Goal: Information Seeking & Learning: Find specific fact

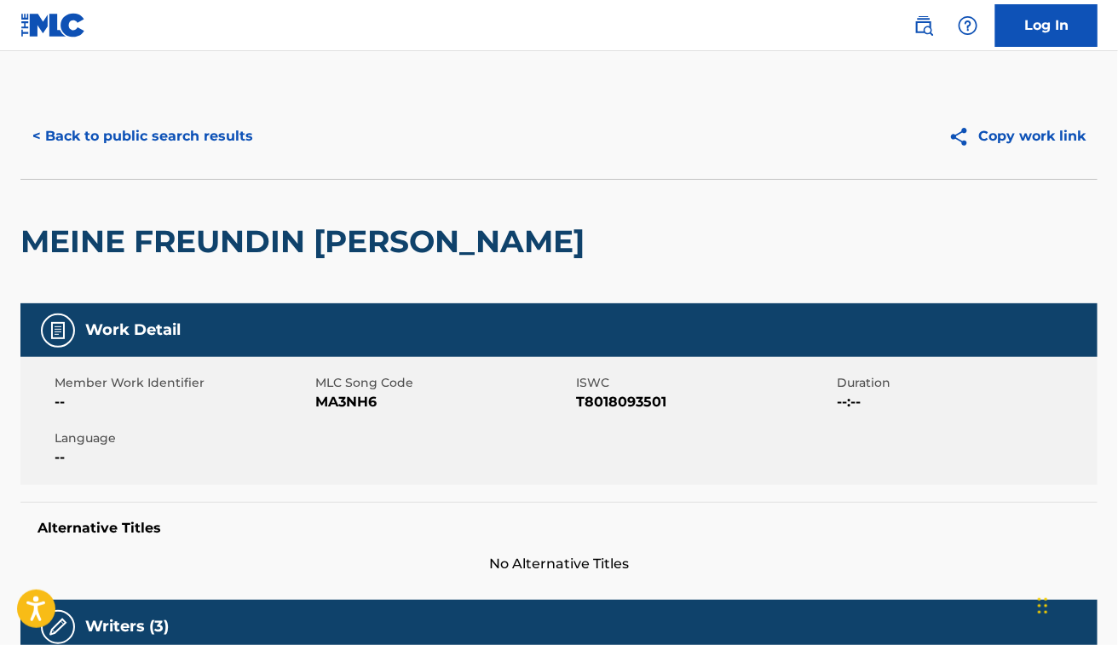
scroll to position [1176, 0]
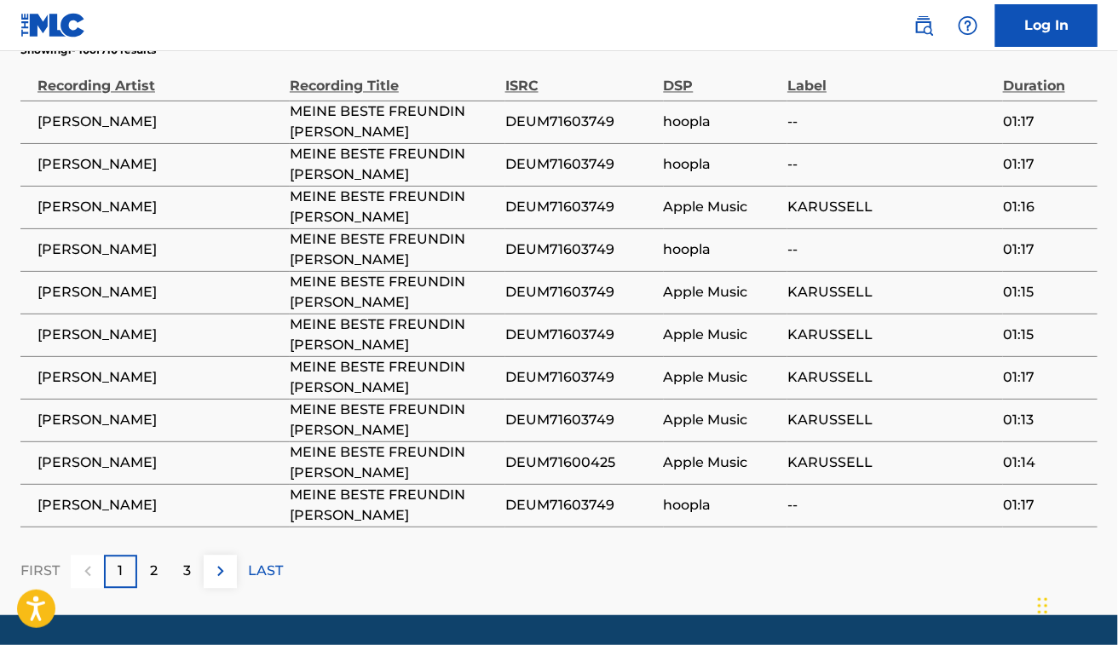
click at [491, 616] on footer "Mechanical Licensing Collective © 2025 Need Help? The MLC Website Portal Terms …" at bounding box center [559, 657] width 1118 height 82
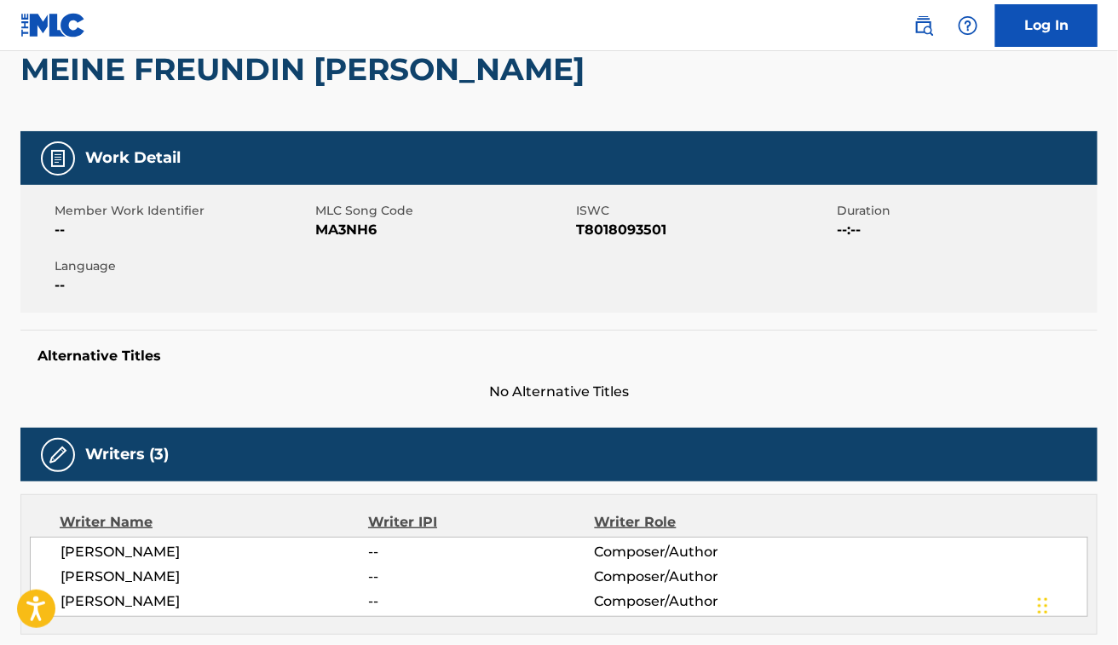
scroll to position [0, 0]
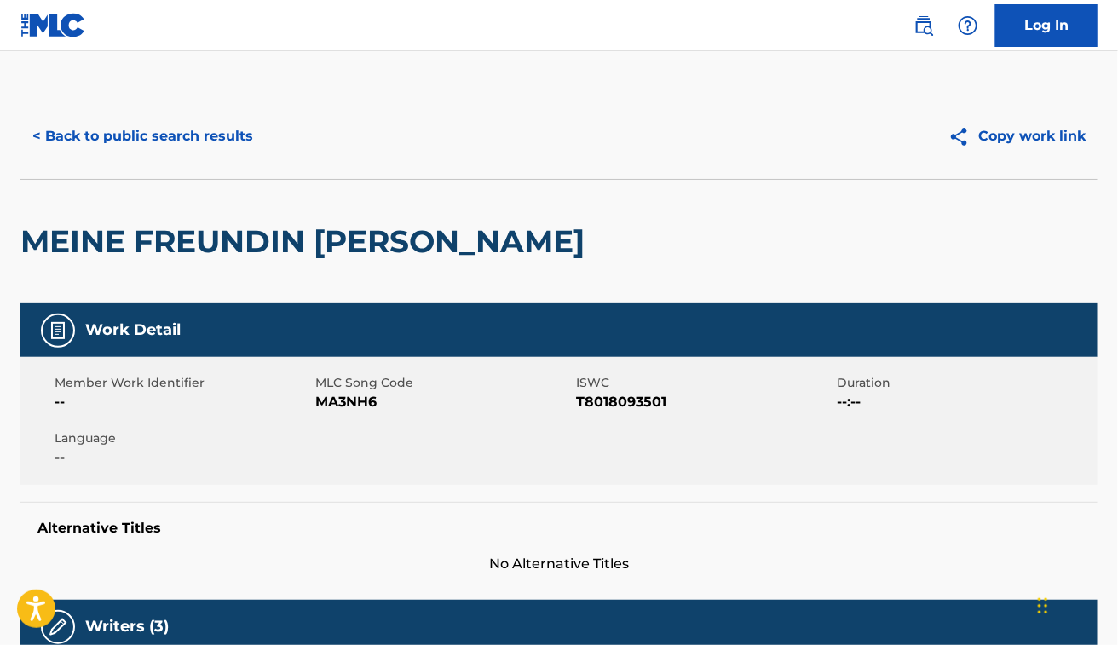
click at [539, 249] on div "MEINE FREUNDIN [PERSON_NAME]" at bounding box center [559, 241] width 1078 height 124
click at [200, 142] on button "< Back to public search results" at bounding box center [142, 136] width 245 height 43
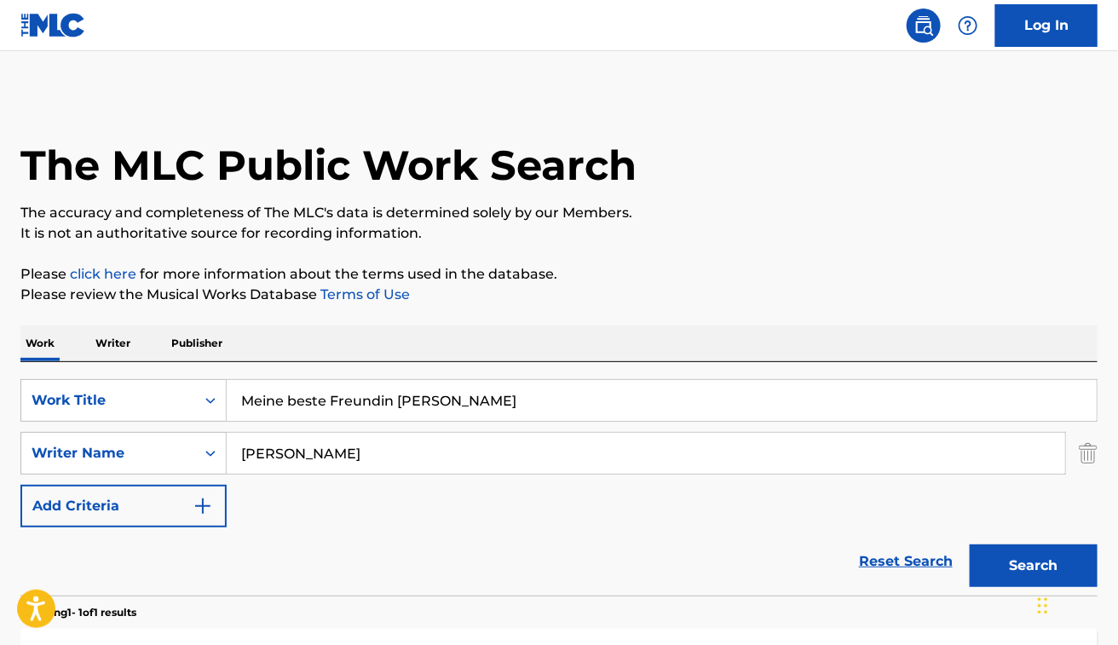
scroll to position [154, 0]
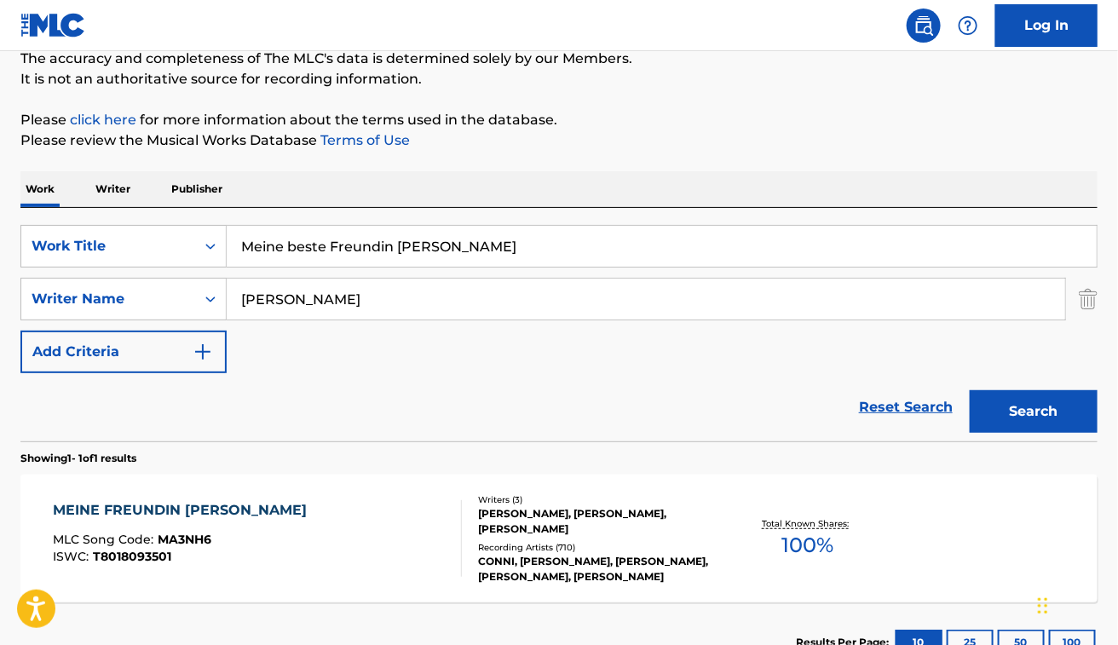
click at [376, 239] on input "Meine beste Freundin [PERSON_NAME]" at bounding box center [662, 246] width 870 height 41
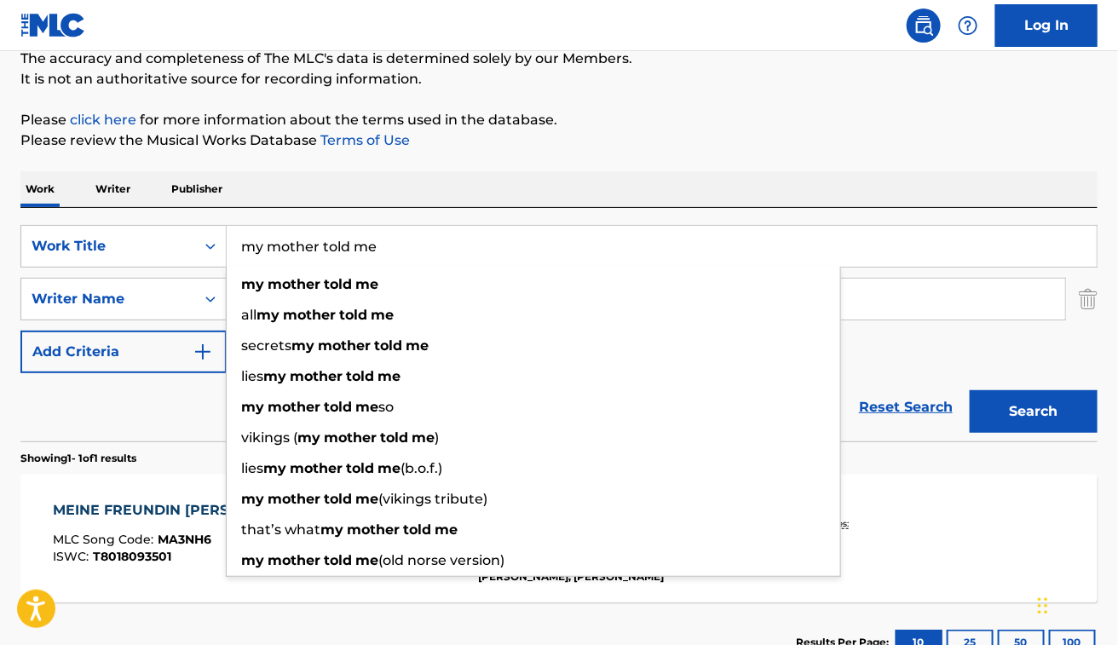
type input "my mother told me"
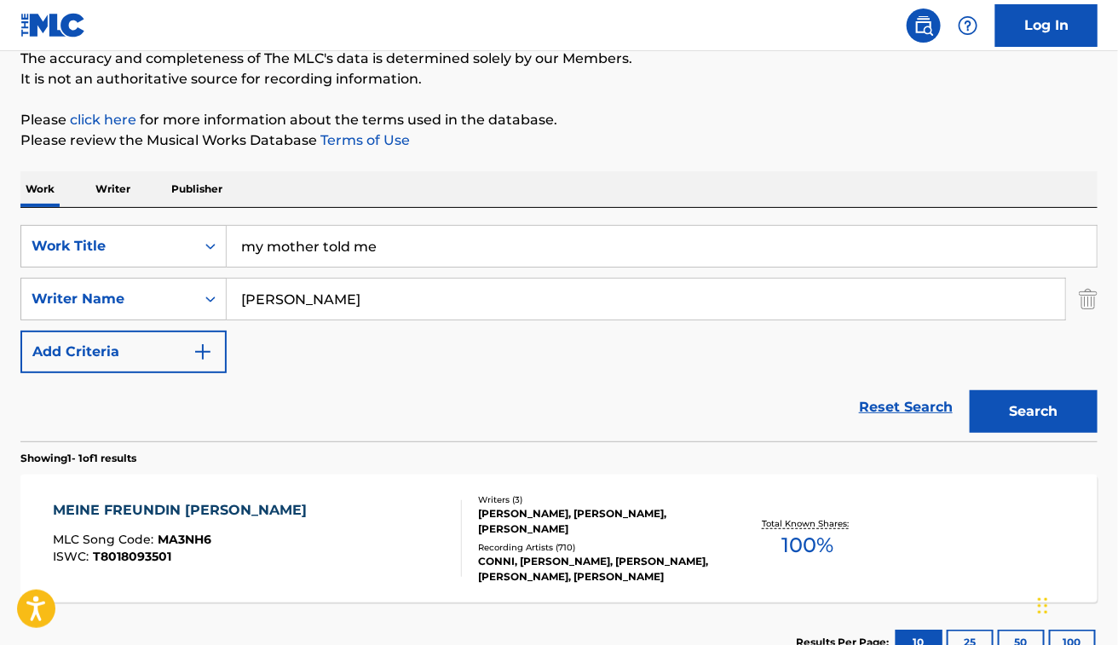
paste input "[PERSON_NAME] KopfJan MischonJörg RothRobin BiesenbachTill GroheVincent [PERSON…"
drag, startPoint x: 324, startPoint y: 303, endPoint x: 897, endPoint y: 243, distance: 576.1
click at [897, 243] on div "SearchWithCriteria48dbb82d-f673-448e-98af-9c508b438f2b Work Title my mother tol…" at bounding box center [559, 299] width 1078 height 148
type input "[PERSON_NAME]"
click at [970, 390] on button "Search" at bounding box center [1034, 411] width 128 height 43
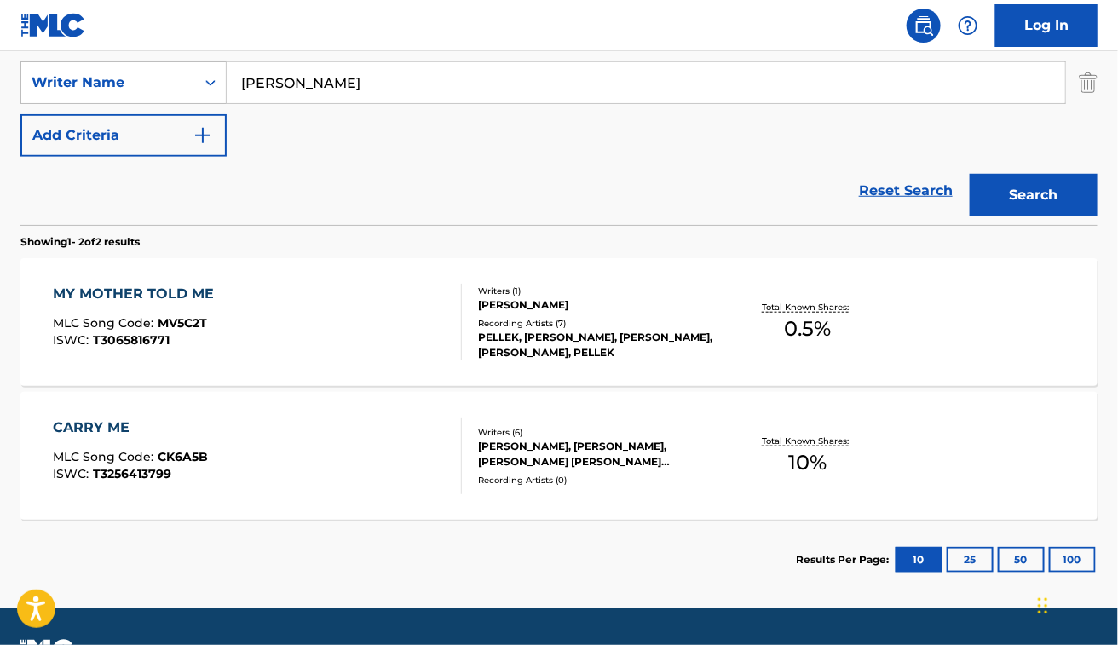
scroll to position [372, 0]
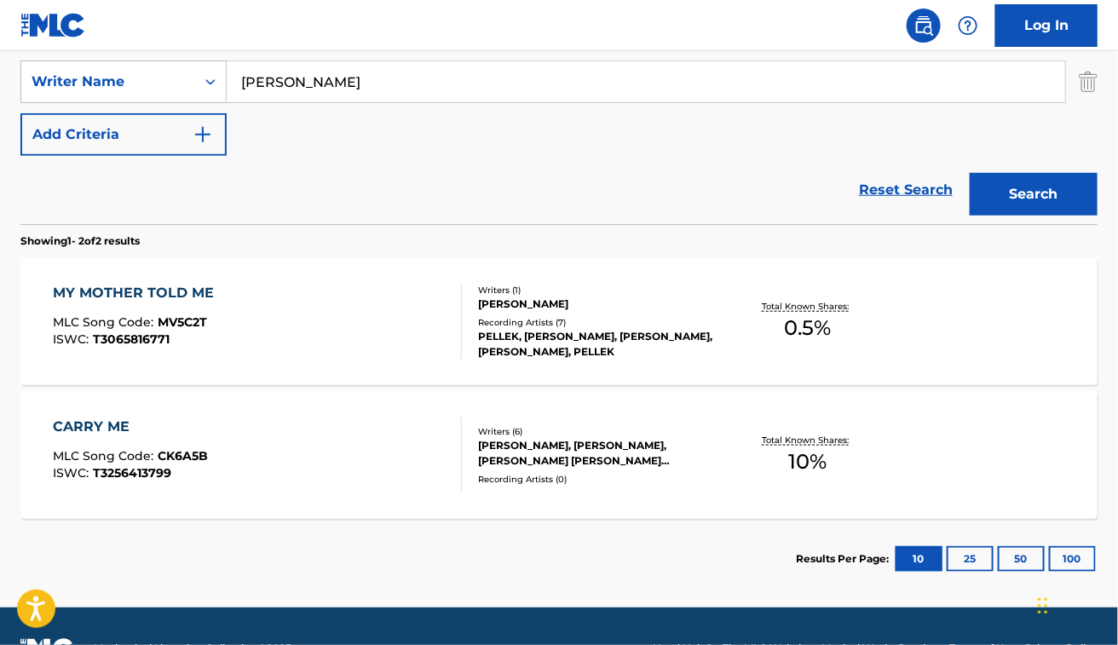
click at [390, 314] on div "MY MOTHER TOLD ME MLC Song Code : MV5C2T ISWC : T3065816771" at bounding box center [257, 321] width 409 height 77
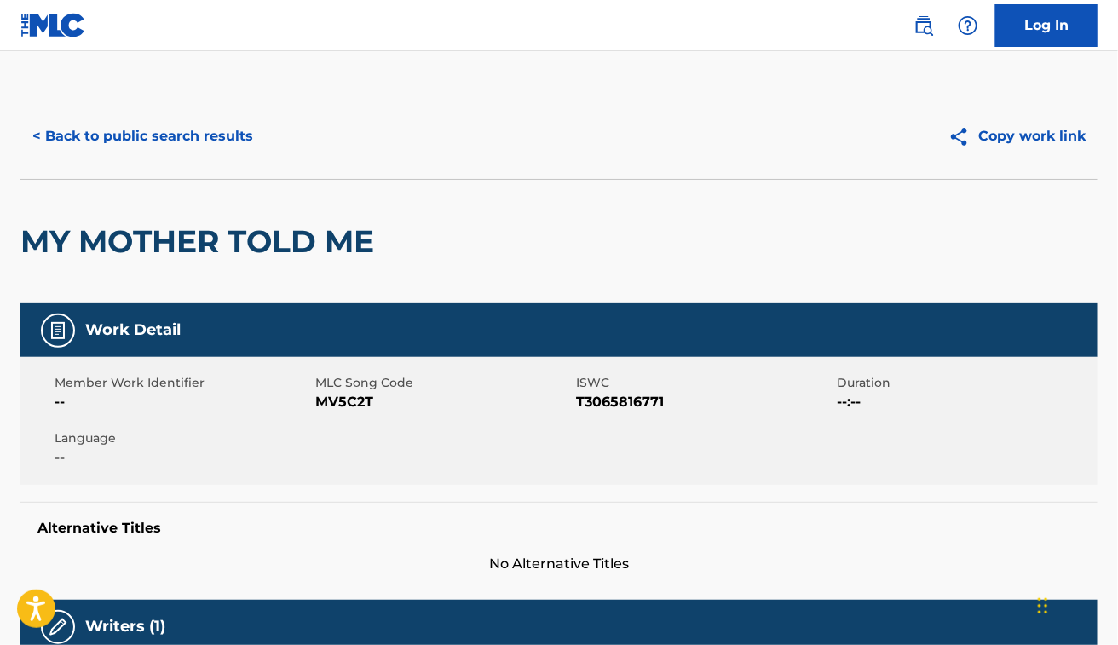
click at [328, 399] on span "MV5C2T" at bounding box center [443, 402] width 257 height 20
copy span "MV5C2T"
click at [168, 107] on div "< Back to public search results Copy work link" at bounding box center [559, 136] width 1078 height 85
click at [160, 135] on button "< Back to public search results" at bounding box center [142, 136] width 245 height 43
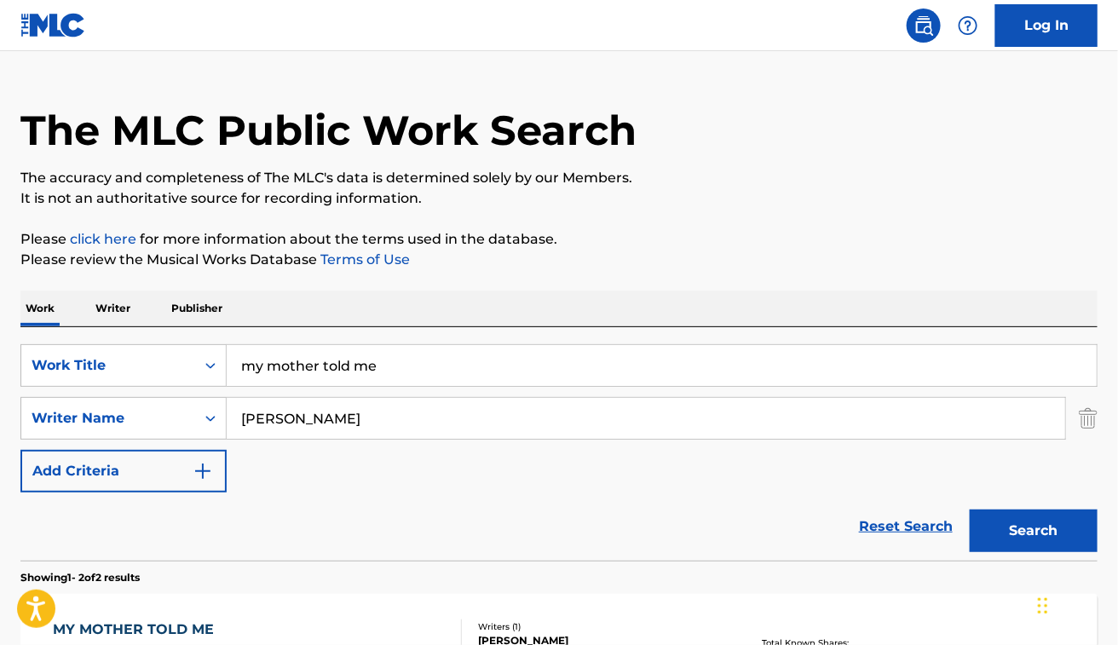
scroll to position [32, 0]
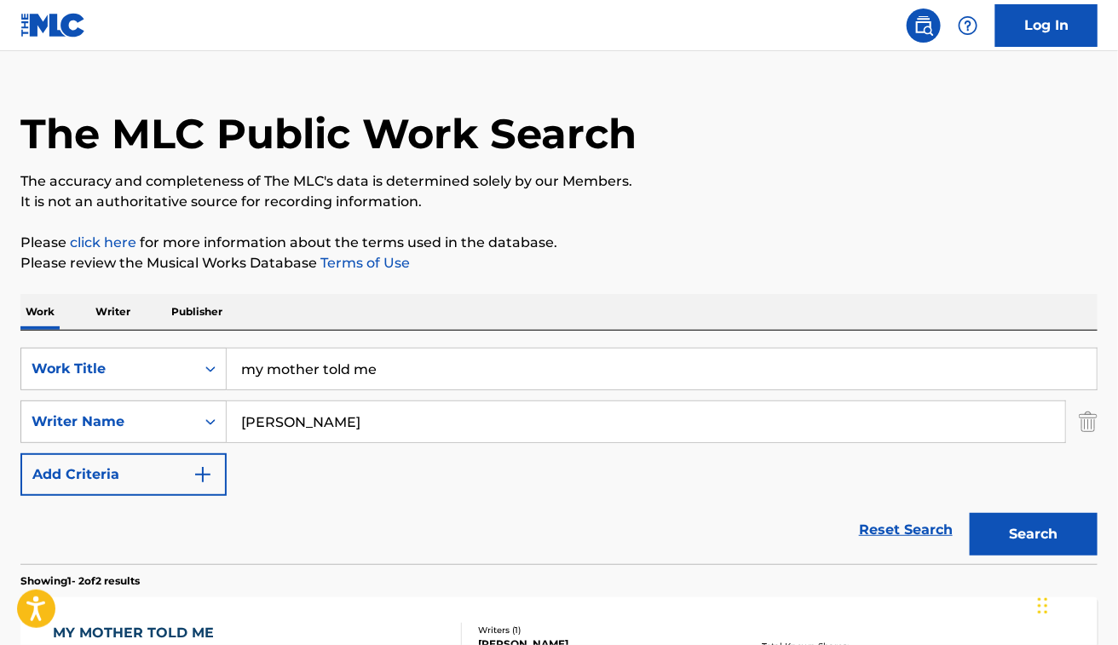
click at [358, 427] on input "[PERSON_NAME]" at bounding box center [646, 422] width 839 height 41
paste input "an MischonJörg RothRobin BiesenbachTill GroheVincent [PERSON_NAME]"
drag, startPoint x: 321, startPoint y: 425, endPoint x: 83, endPoint y: 431, distance: 238.8
click at [87, 435] on div "SearchWithCriteriab9a44a3c-6cb3-4dc2-99c1-1192f0546d0c Writer Name an MischonJö…" at bounding box center [559, 422] width 1078 height 43
drag, startPoint x: 311, startPoint y: 416, endPoint x: 739, endPoint y: 429, distance: 428.1
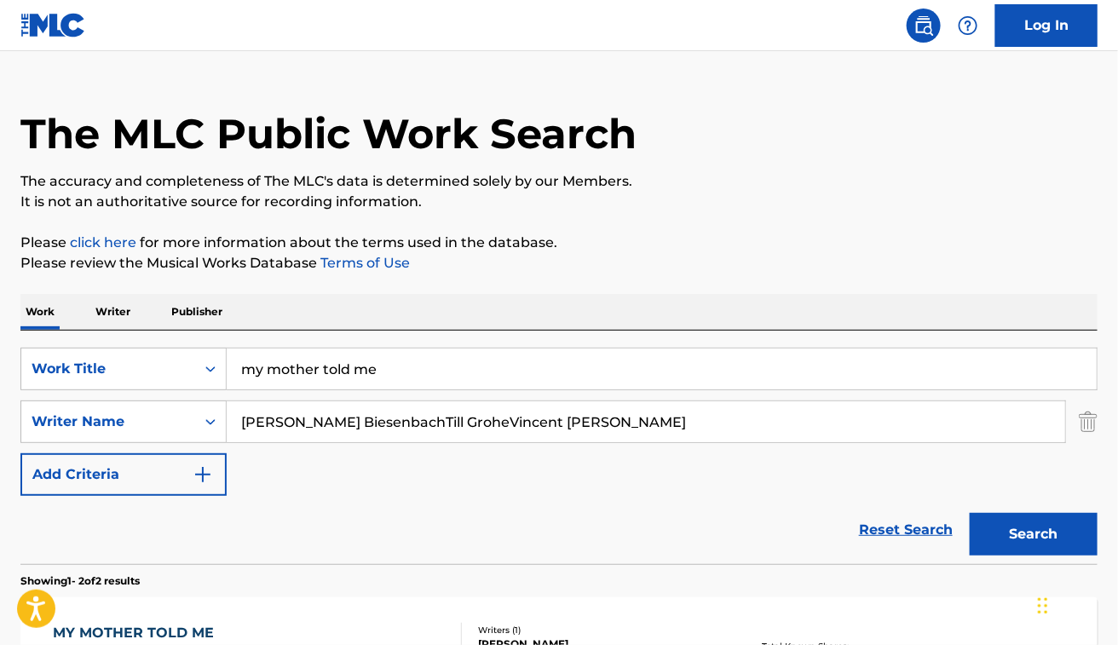
click at [739, 429] on input "[PERSON_NAME] BiesenbachTill GroheVincent [PERSON_NAME]" at bounding box center [646, 422] width 839 height 41
click at [257, 407] on input "[PERSON_NAME]" at bounding box center [646, 422] width 839 height 41
click at [970, 513] on button "Search" at bounding box center [1034, 534] width 128 height 43
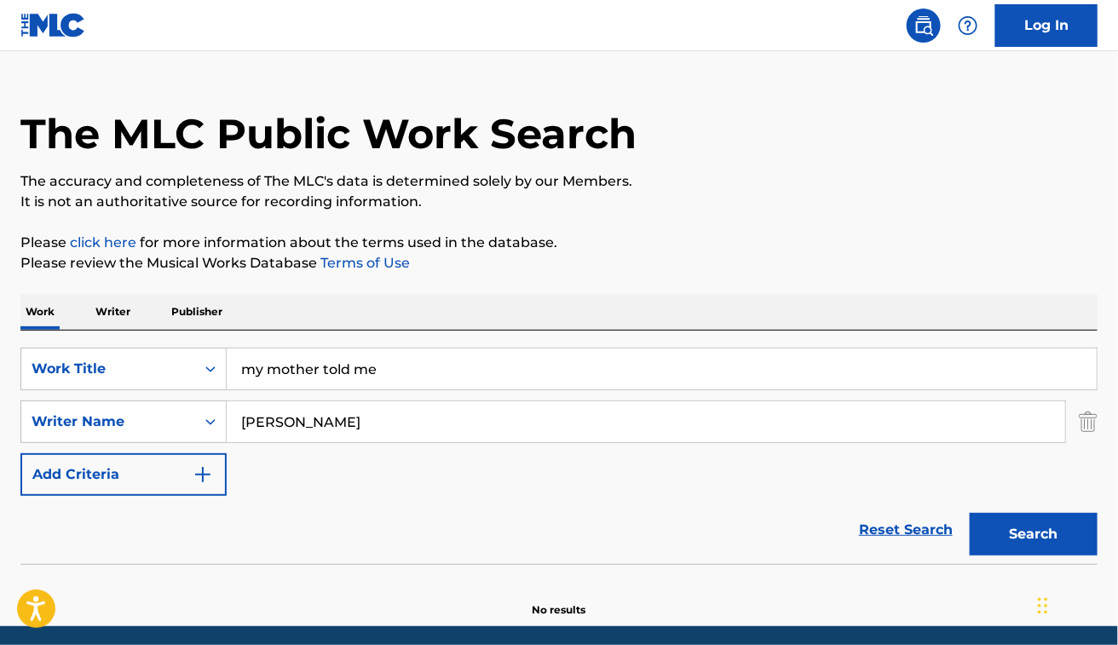
paste input "[PERSON_NAME] GroheVincent [PERSON_NAME]"
drag, startPoint x: 368, startPoint y: 422, endPoint x: 680, endPoint y: 474, distance: 316.3
click at [667, 491] on div "SearchWithCriteria48dbb82d-f673-448e-98af-9c508b438f2b Work Title my mother tol…" at bounding box center [559, 422] width 1078 height 148
type input "[PERSON_NAME]"
click at [970, 513] on button "Search" at bounding box center [1034, 534] width 128 height 43
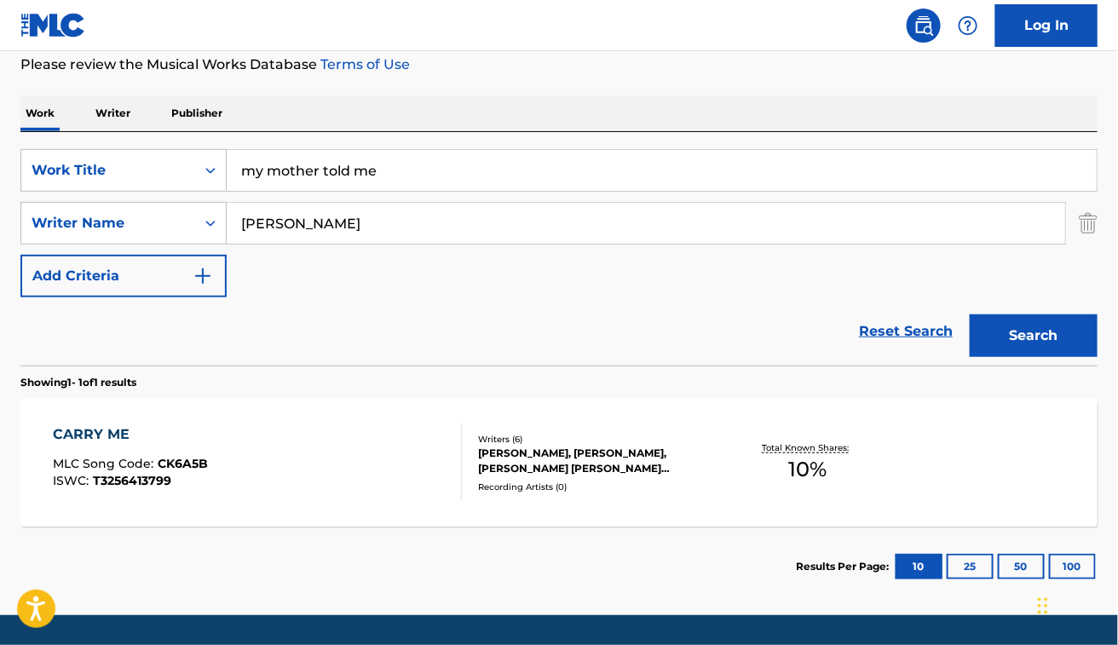
scroll to position [231, 0]
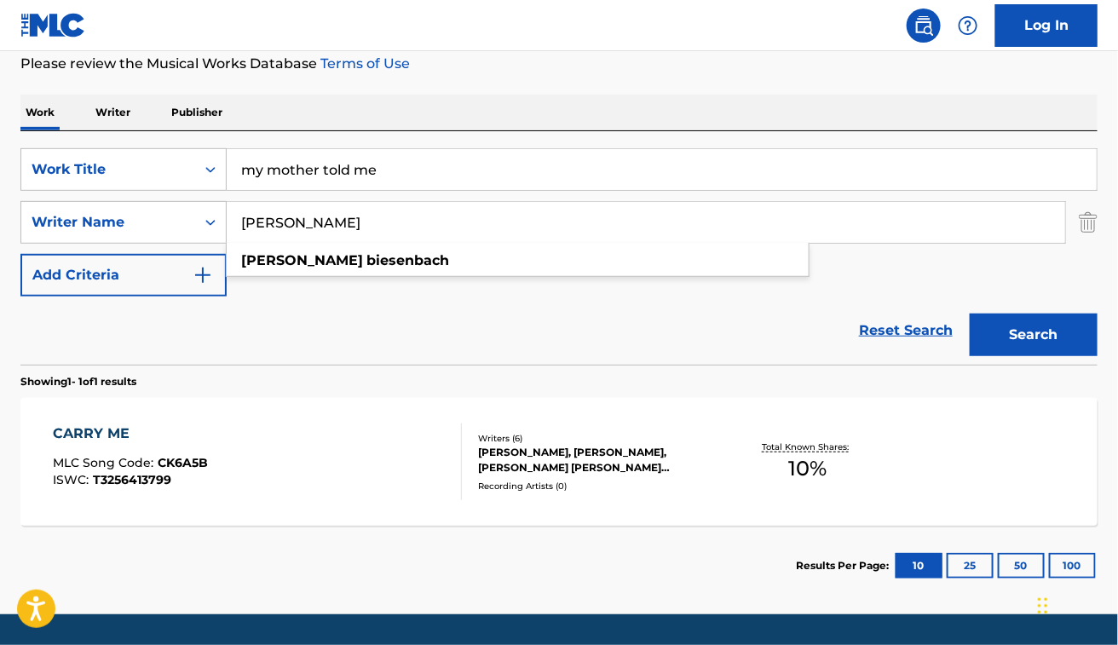
click at [307, 426] on div "CARRY ME MLC Song Code : CK6A5B ISWC : T3256413799" at bounding box center [257, 462] width 409 height 77
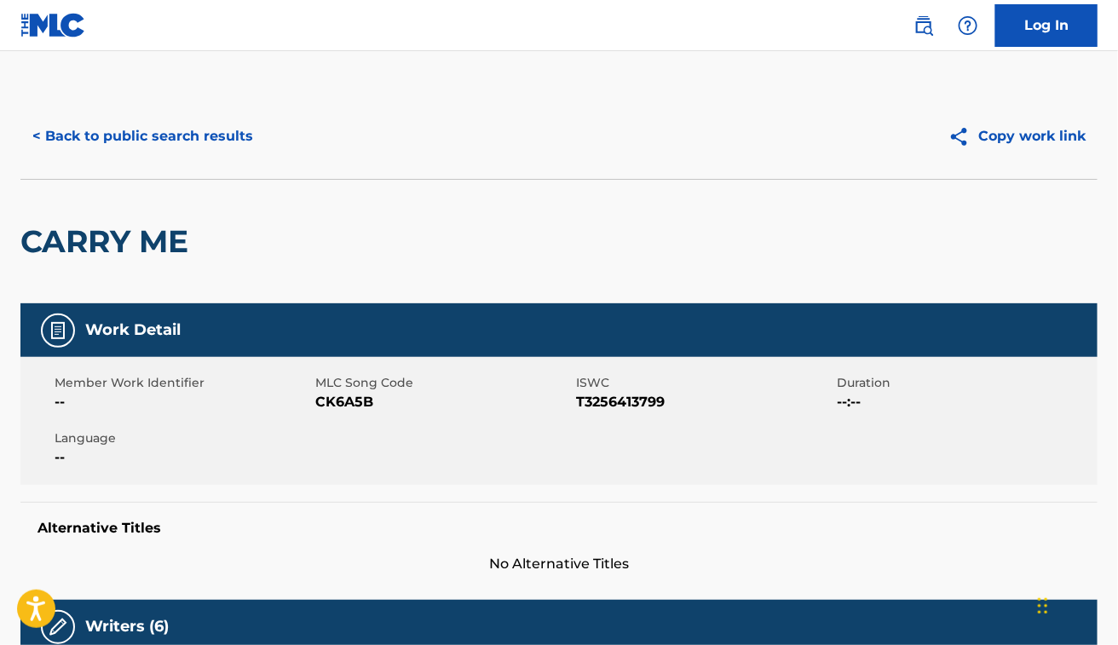
click at [202, 138] on button "< Back to public search results" at bounding box center [142, 136] width 245 height 43
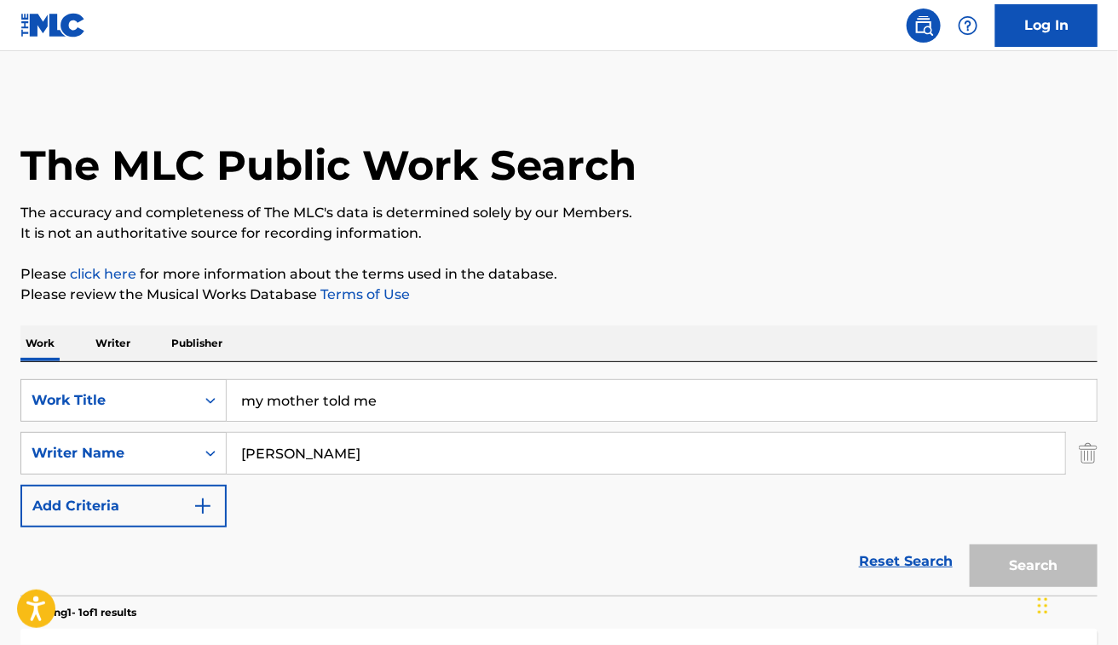
scroll to position [184, 0]
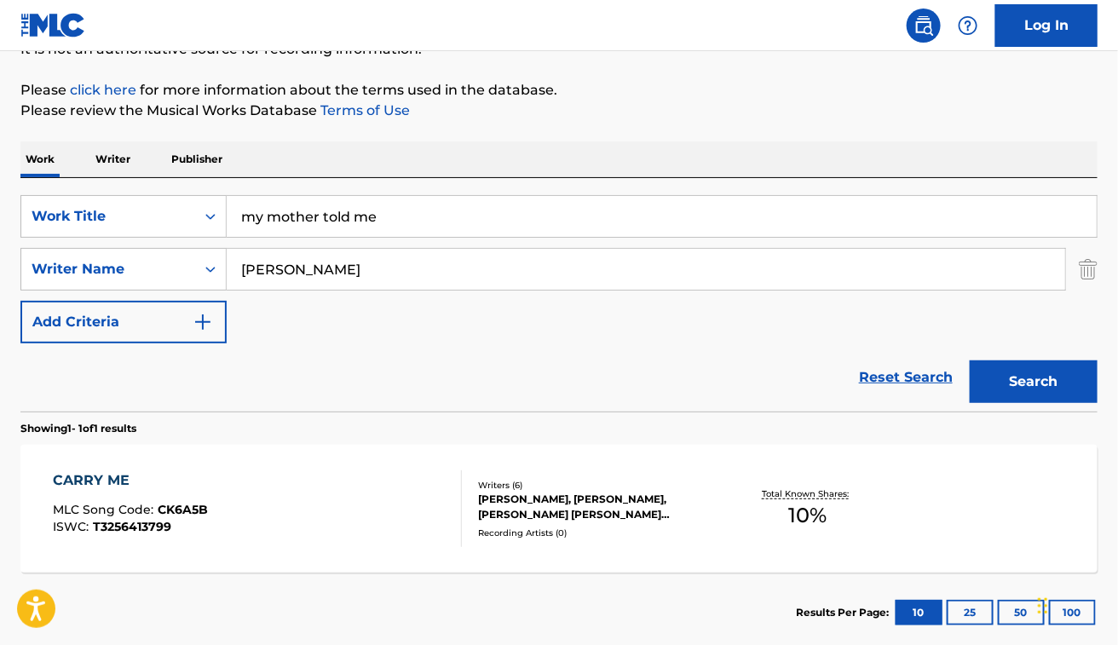
click at [350, 222] on input "my mother told me" at bounding box center [662, 216] width 870 height 41
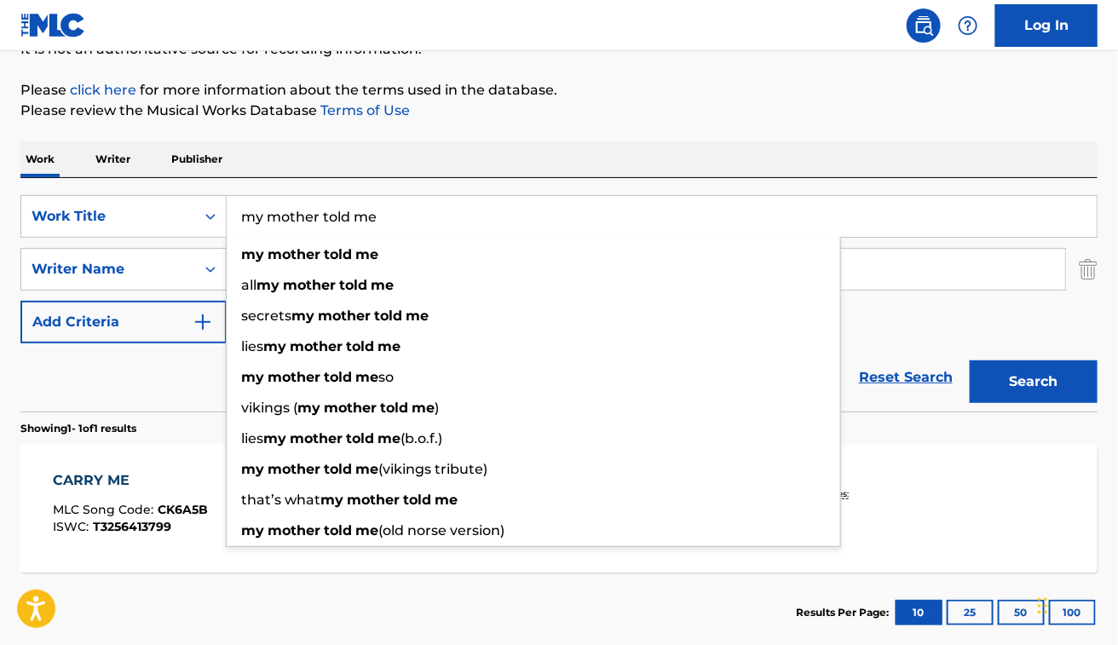
click at [350, 222] on input "my mother told me" at bounding box center [662, 216] width 870 height 41
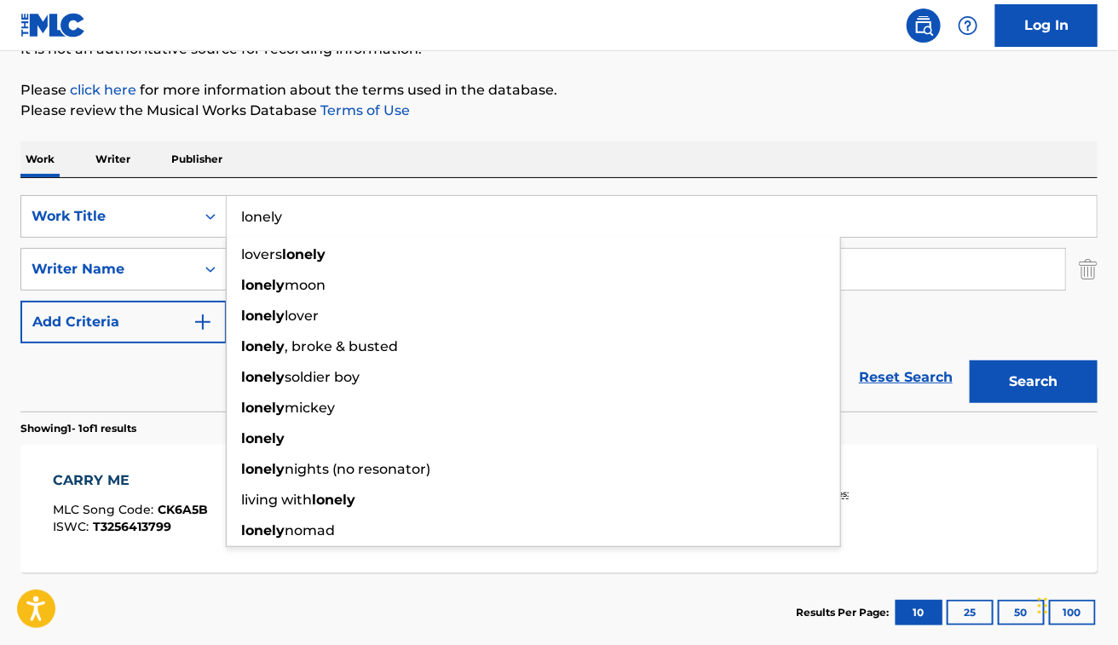
type input "lonely"
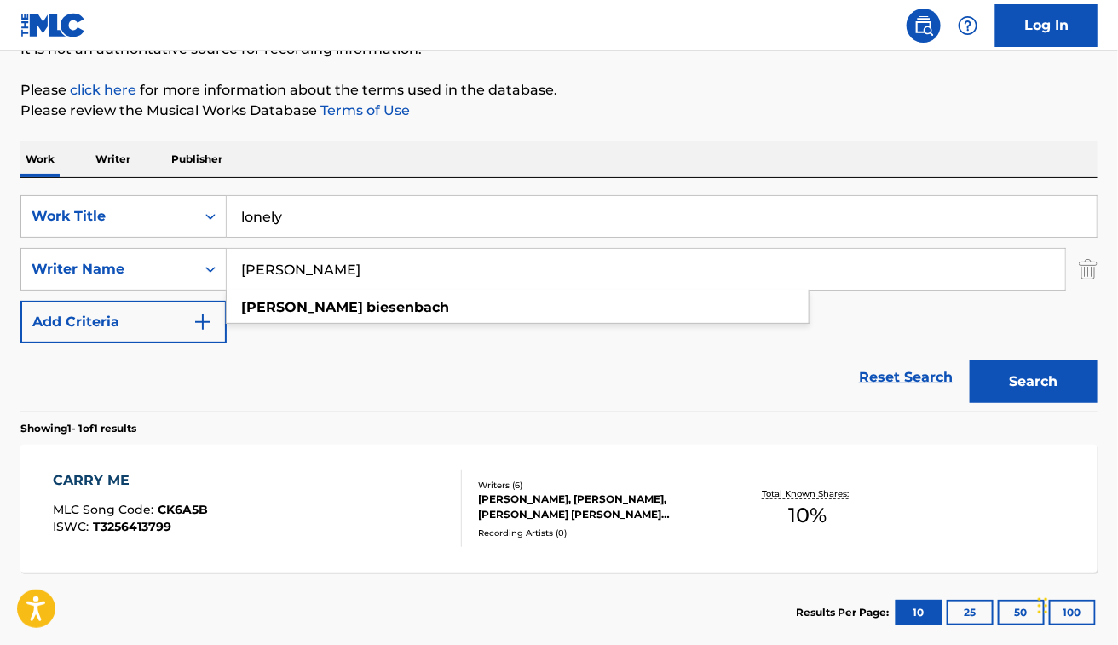
paste input "[PERSON_NAME] [PERSON_NAME]"
drag, startPoint x: 334, startPoint y: 273, endPoint x: 554, endPoint y: 265, distance: 220.1
click at [554, 265] on input "[PERSON_NAME] [PERSON_NAME]" at bounding box center [646, 269] width 839 height 41
click at [402, 288] on input "[PERSON_NAME] [PERSON_NAME]" at bounding box center [646, 269] width 839 height 41
drag, startPoint x: 330, startPoint y: 265, endPoint x: 168, endPoint y: 257, distance: 162.2
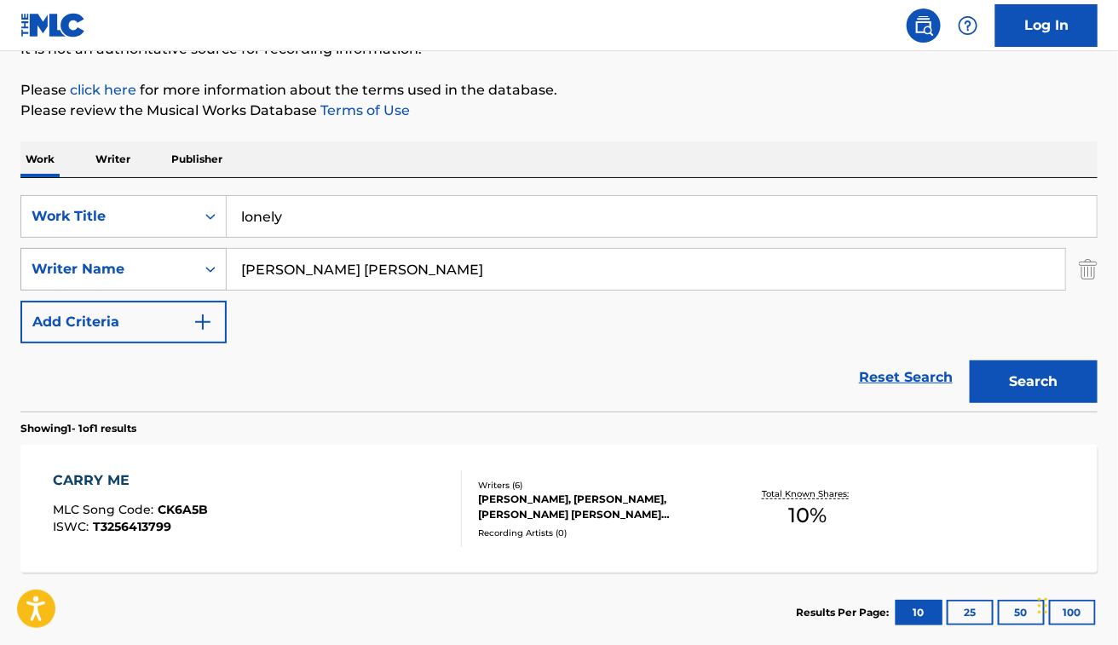
click at [168, 260] on div "SearchWithCriteriab9a44a3c-6cb3-4dc2-99c1-1192f0546d0c Writer Name [PERSON_NAME]" at bounding box center [559, 269] width 1078 height 43
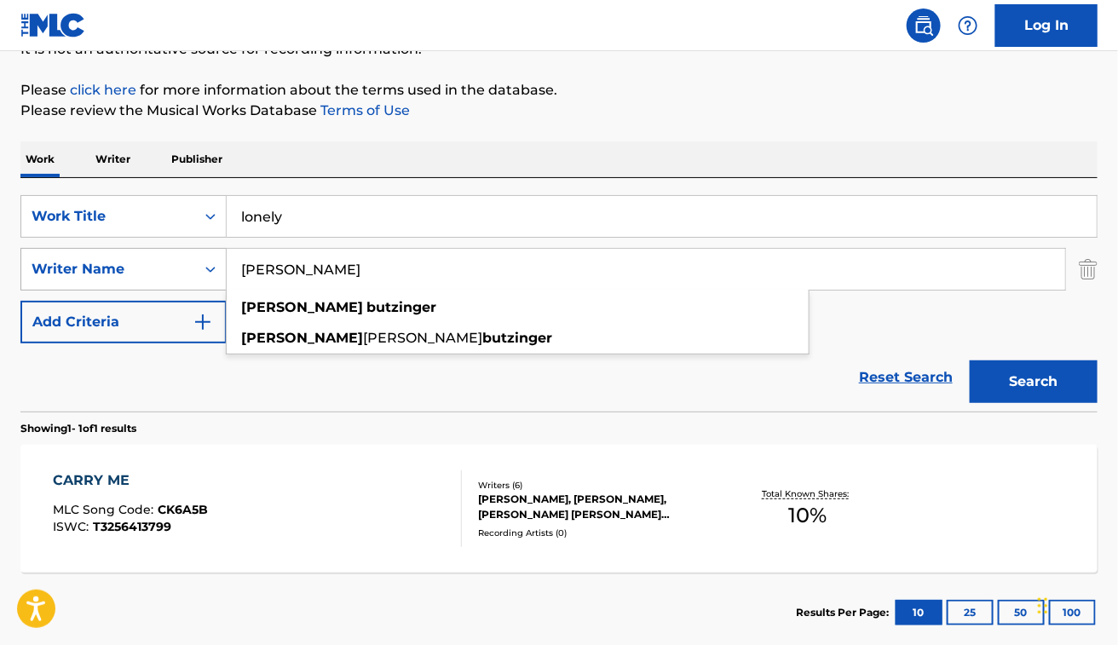
type input "[PERSON_NAME]"
click at [970, 361] on button "Search" at bounding box center [1034, 382] width 128 height 43
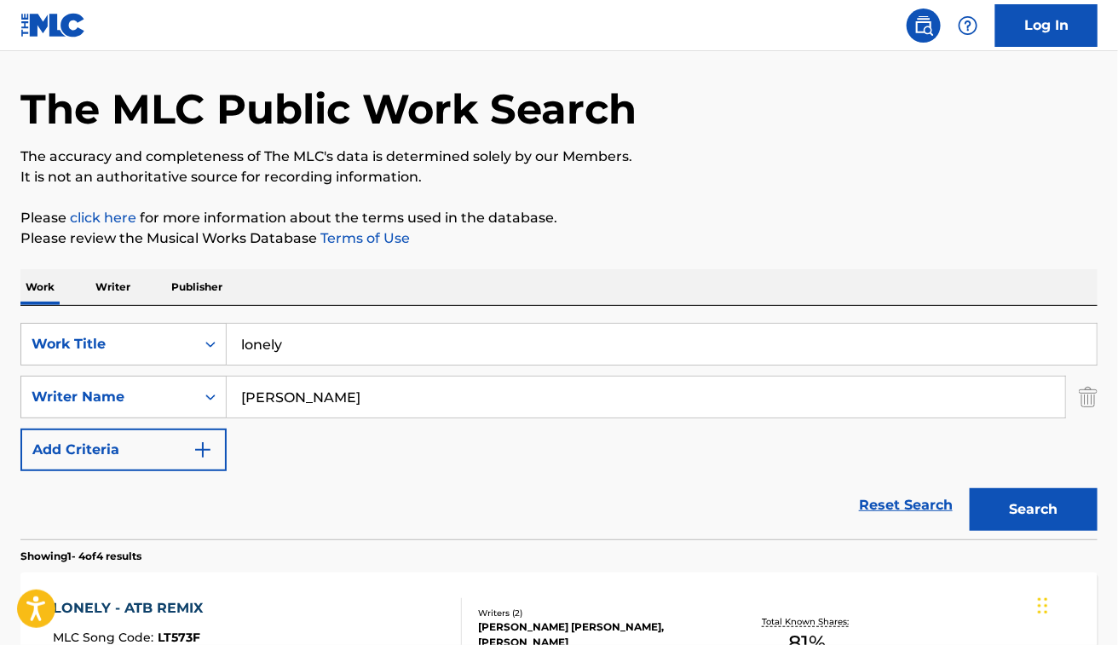
scroll to position [0, 0]
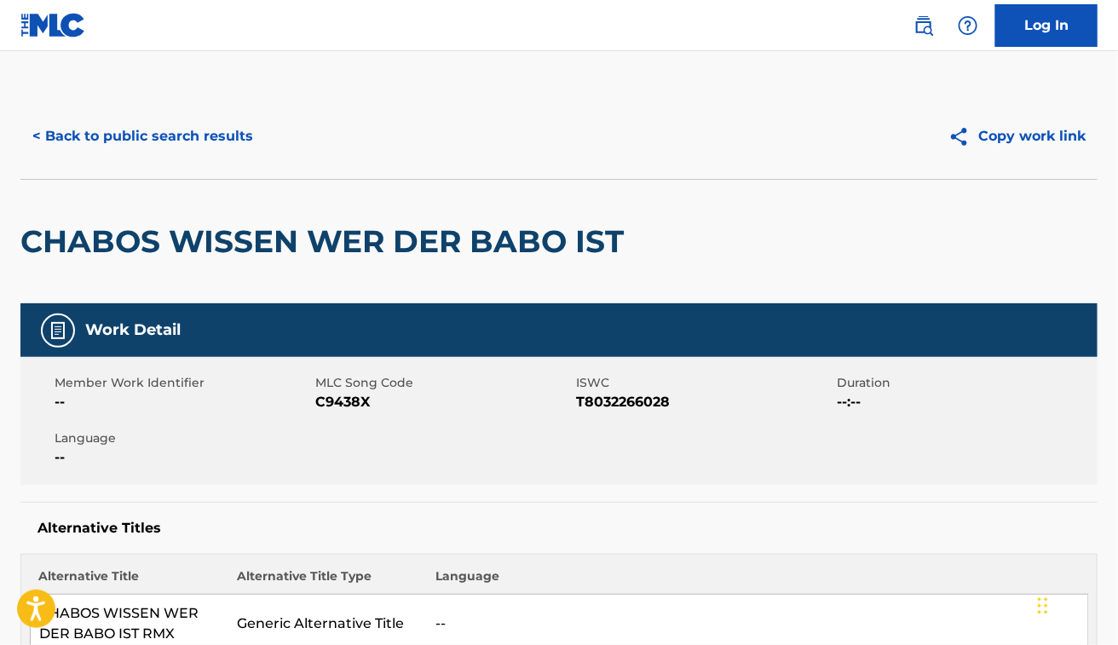
click at [91, 134] on button "< Back to public search results" at bounding box center [142, 136] width 245 height 43
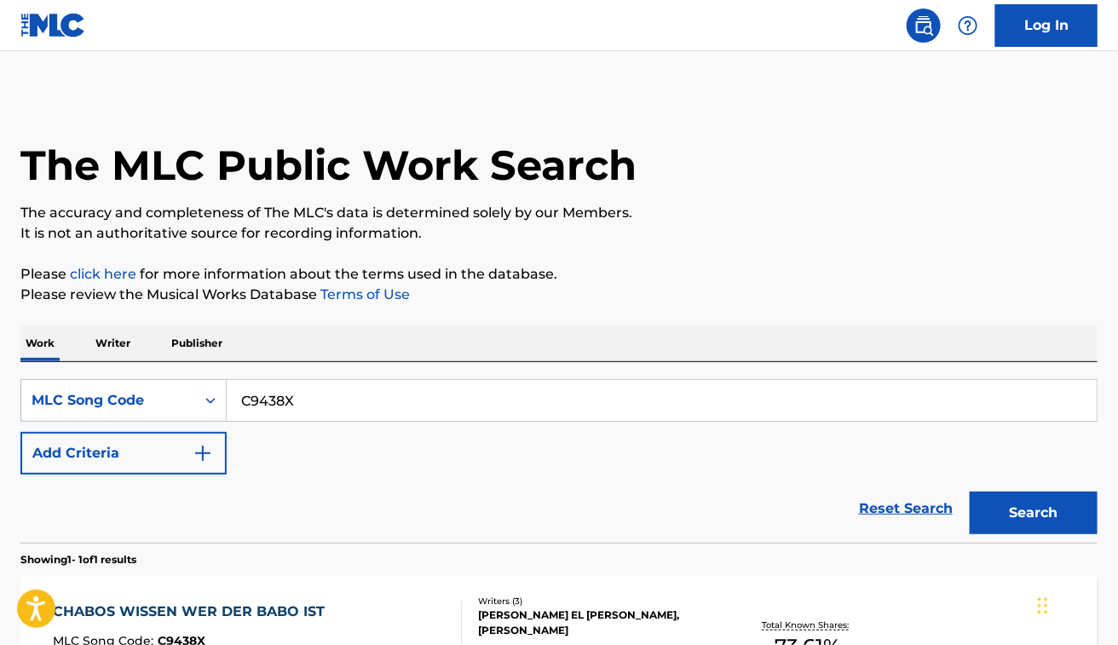
scroll to position [167, 0]
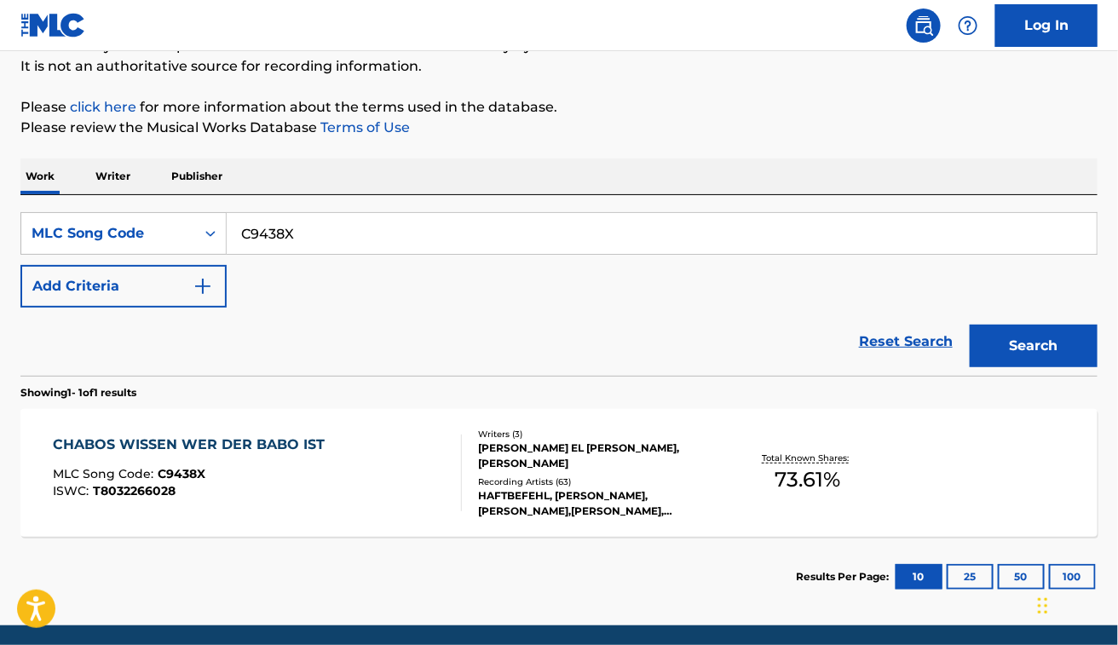
click at [327, 220] on input "C9438X" at bounding box center [662, 233] width 870 height 41
paste input "DVCKHY"
type input "DVCKHY"
click at [970, 325] on button "Search" at bounding box center [1034, 346] width 128 height 43
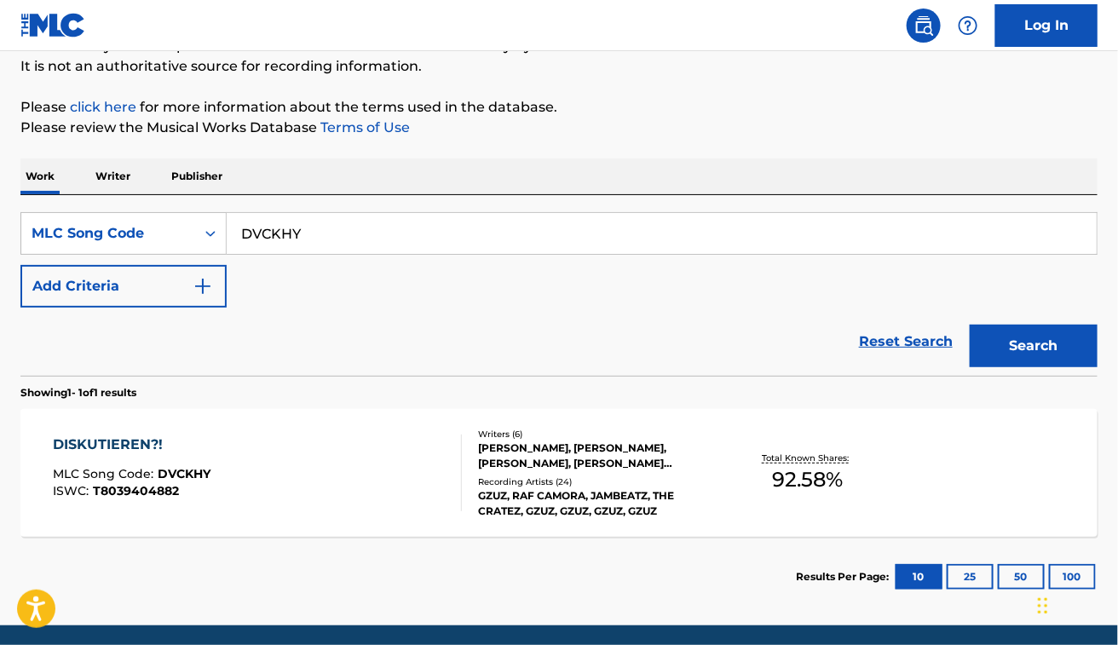
click at [321, 466] on div "DISKUTIEREN?! MLC Song Code : DVCKHY ISWC : T8039404882" at bounding box center [257, 473] width 409 height 77
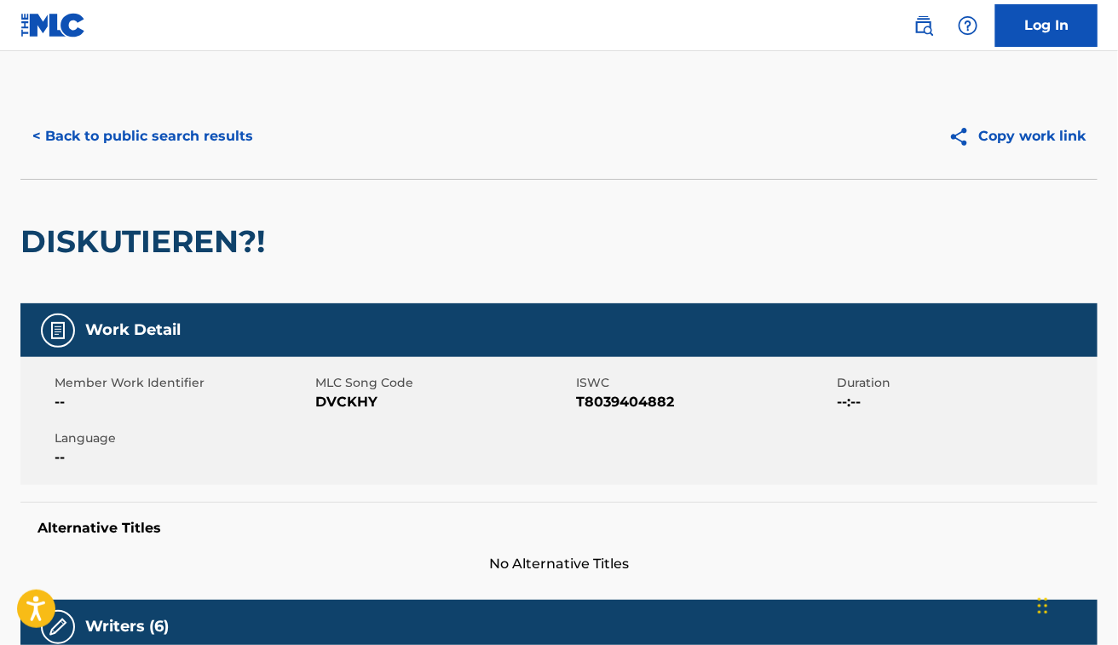
click at [122, 134] on button "< Back to public search results" at bounding box center [142, 136] width 245 height 43
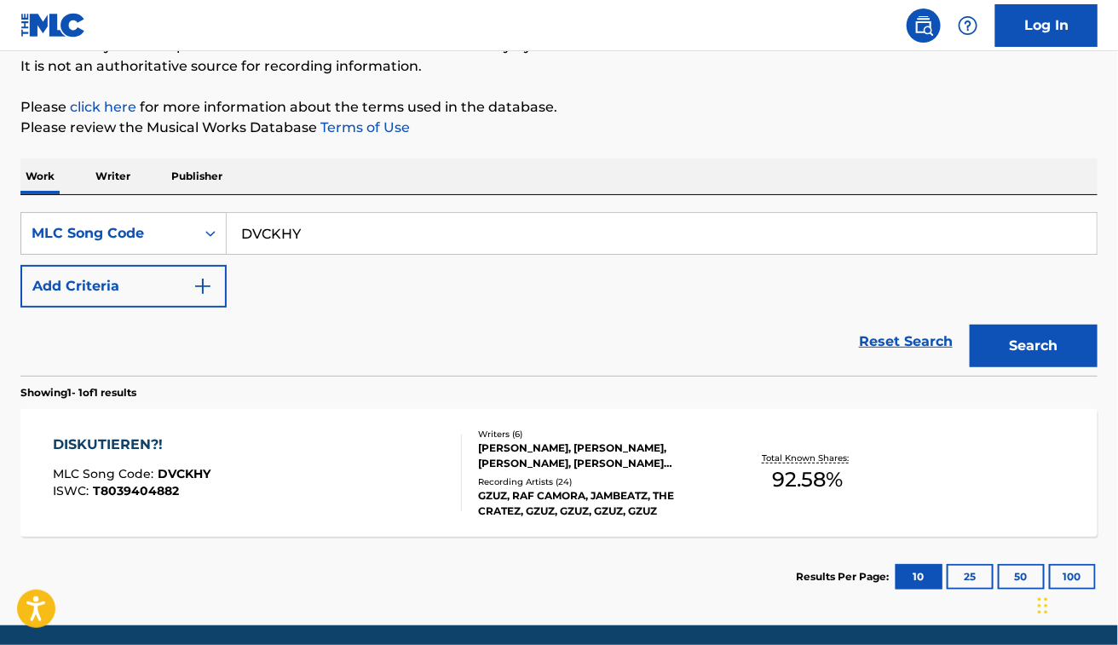
click at [325, 243] on input "DVCKHY" at bounding box center [662, 233] width 870 height 41
paste input "GVCHGS"
click at [970, 325] on button "Search" at bounding box center [1034, 346] width 128 height 43
paste input "SD13ZQ"
type input "SD13ZQ"
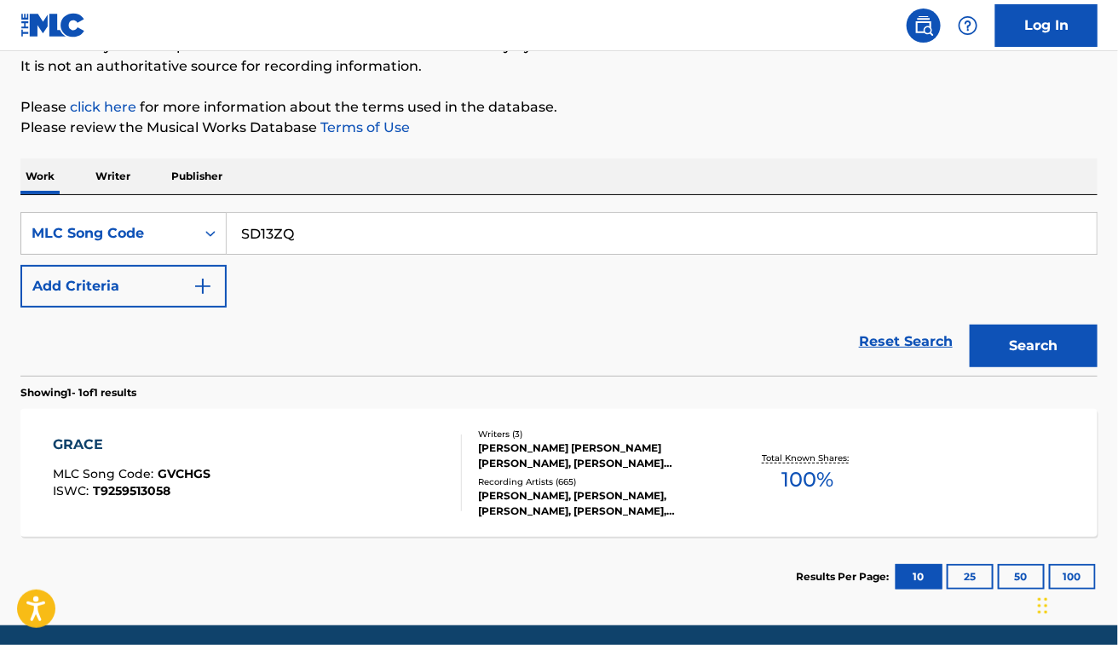
click at [970, 325] on button "Search" at bounding box center [1034, 346] width 128 height 43
click at [706, 267] on div "SearchWithCriteria34bf185f-c54e-4c8b-800b-b48f71379c65 MLC Song Code SD13ZQ Add…" at bounding box center [559, 259] width 1078 height 95
click at [316, 452] on div "SOMEONE YOU LOVED MLC Song Code : SD13ZQ ISWC : T9273202418" at bounding box center [257, 473] width 409 height 77
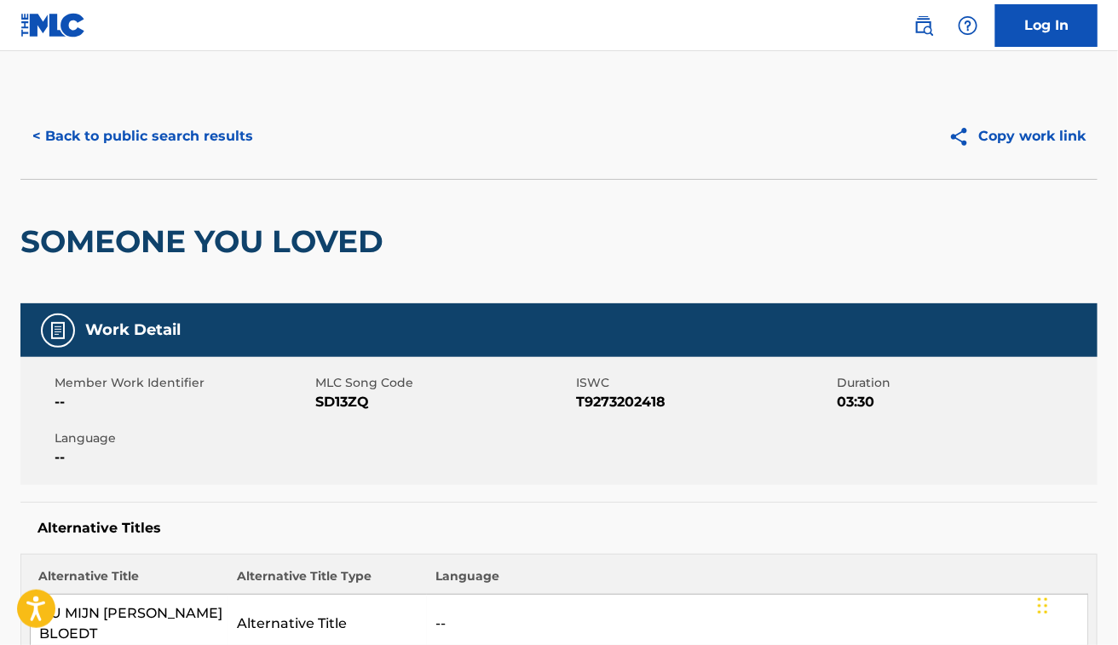
click at [107, 130] on button "< Back to public search results" at bounding box center [142, 136] width 245 height 43
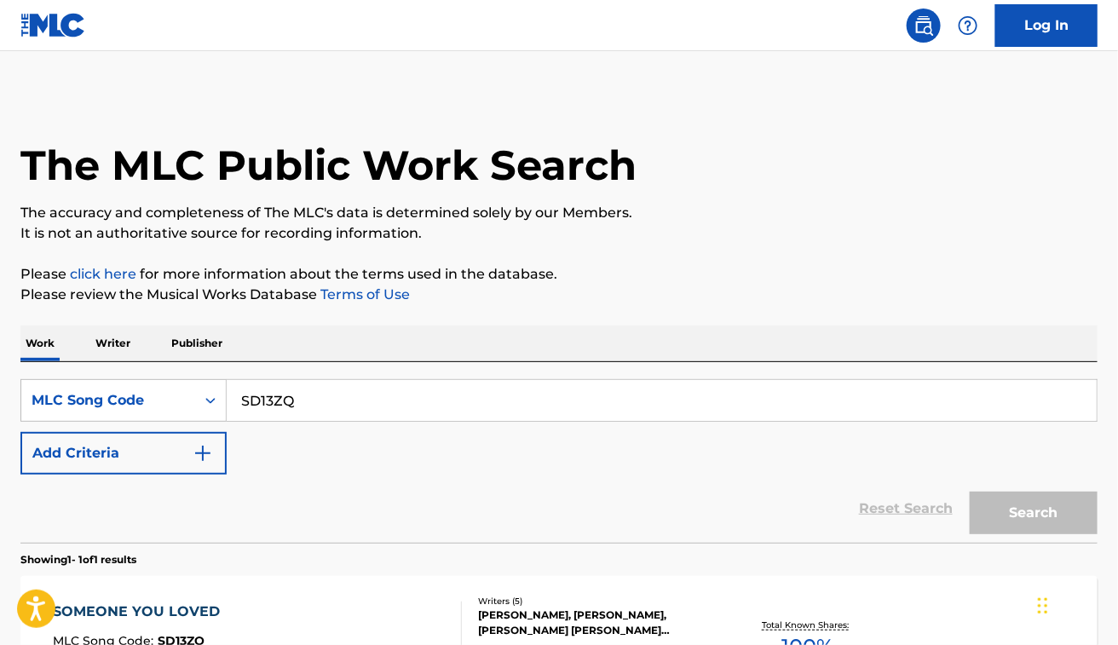
scroll to position [167, 0]
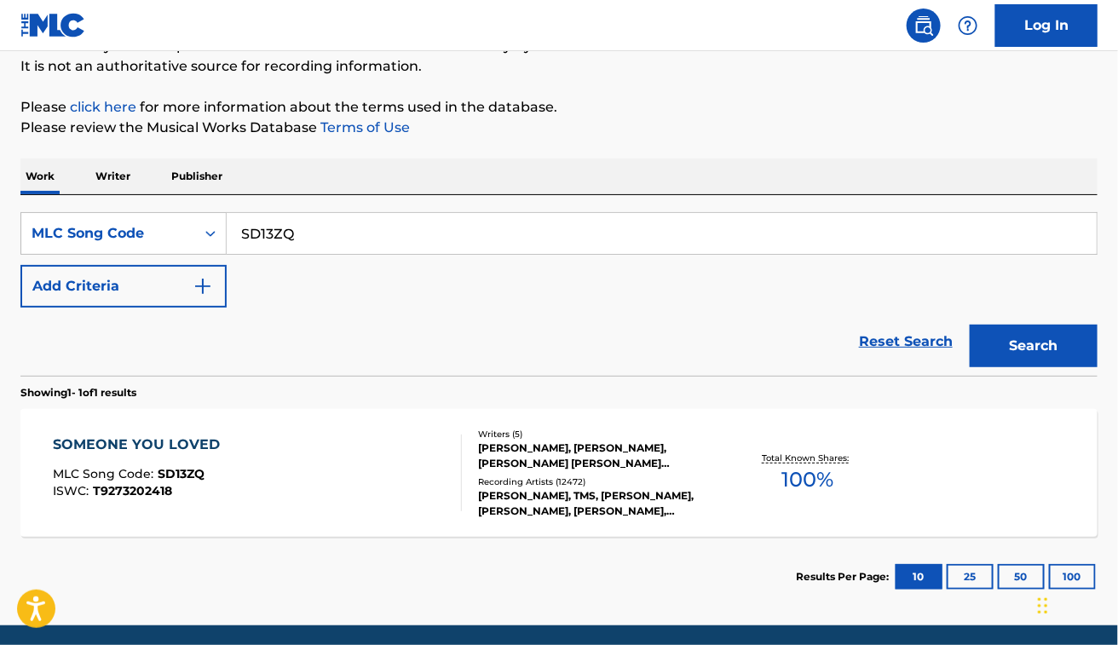
click at [444, 235] on input "SD13ZQ" at bounding box center [662, 233] width 870 height 41
paste input "DA11P8"
type input "DA11P8"
click at [970, 325] on button "Search" at bounding box center [1034, 346] width 128 height 43
click at [328, 467] on div "DEUTSCHLAND MLC Song Code : DA11P8 ISWC : T8041007700" at bounding box center [257, 473] width 409 height 77
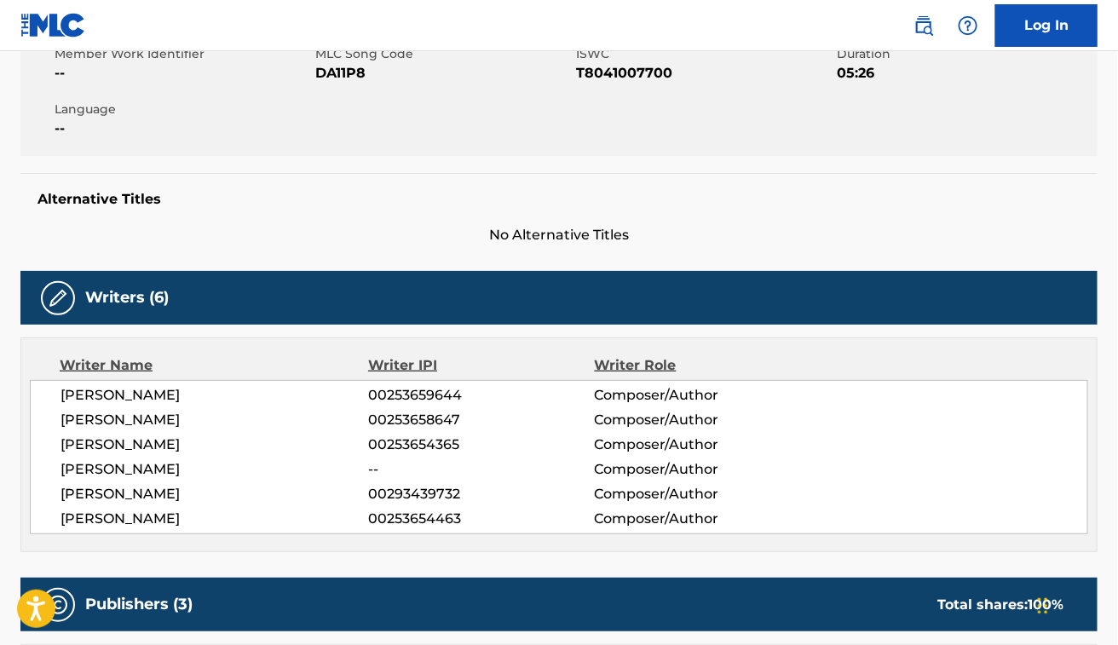
scroll to position [330, 0]
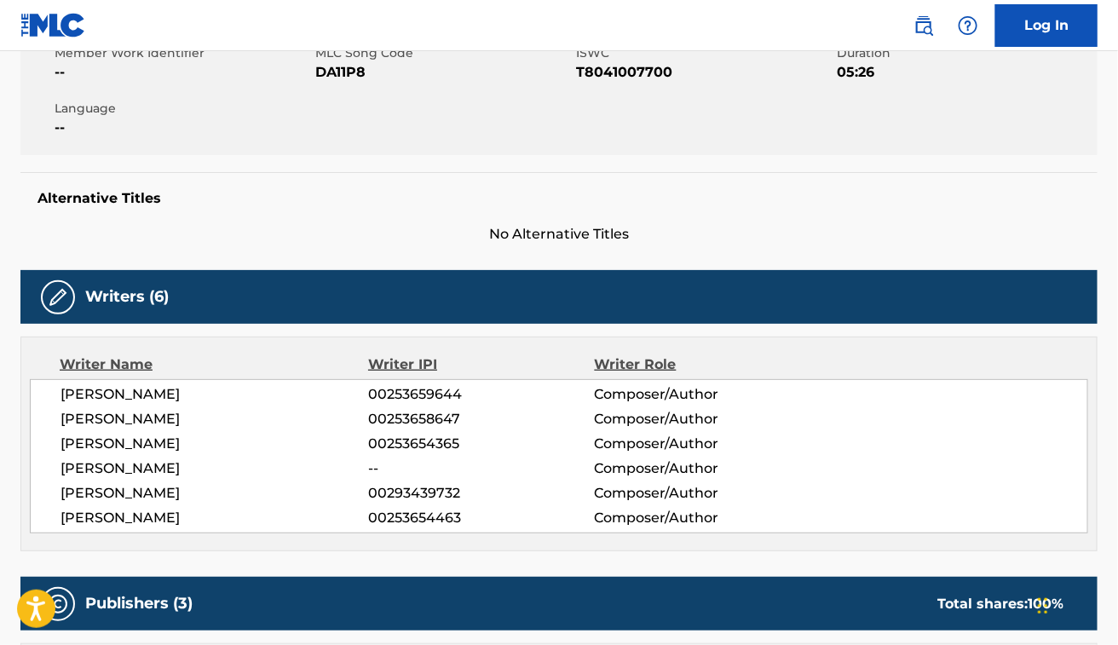
click at [586, 301] on div "Writers (6)" at bounding box center [559, 297] width 1078 height 54
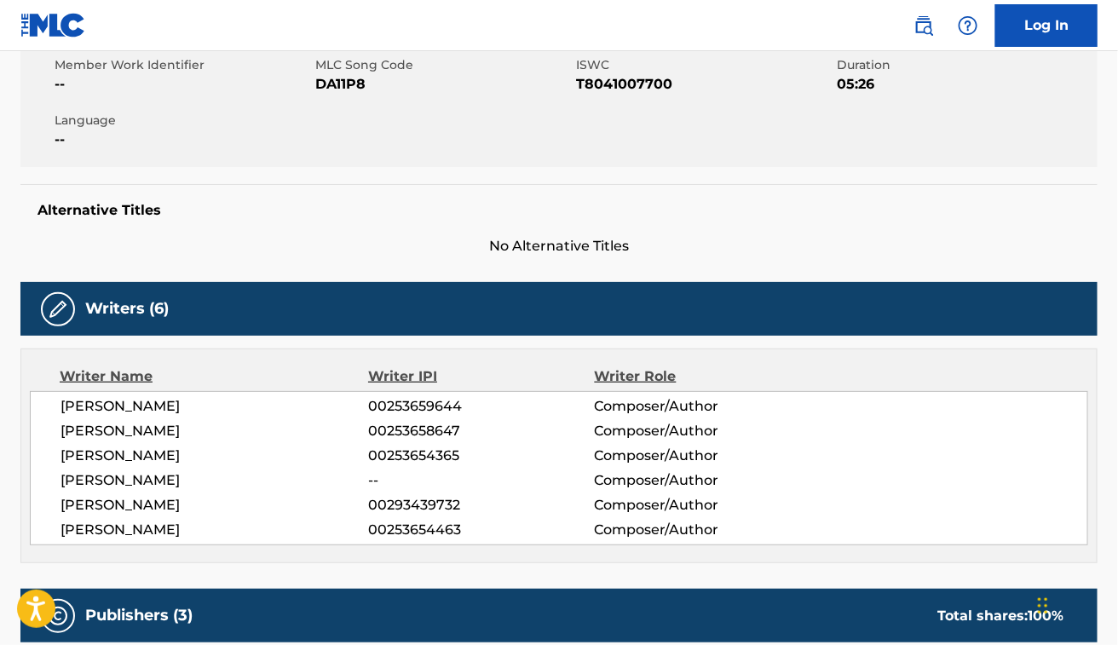
scroll to position [0, 0]
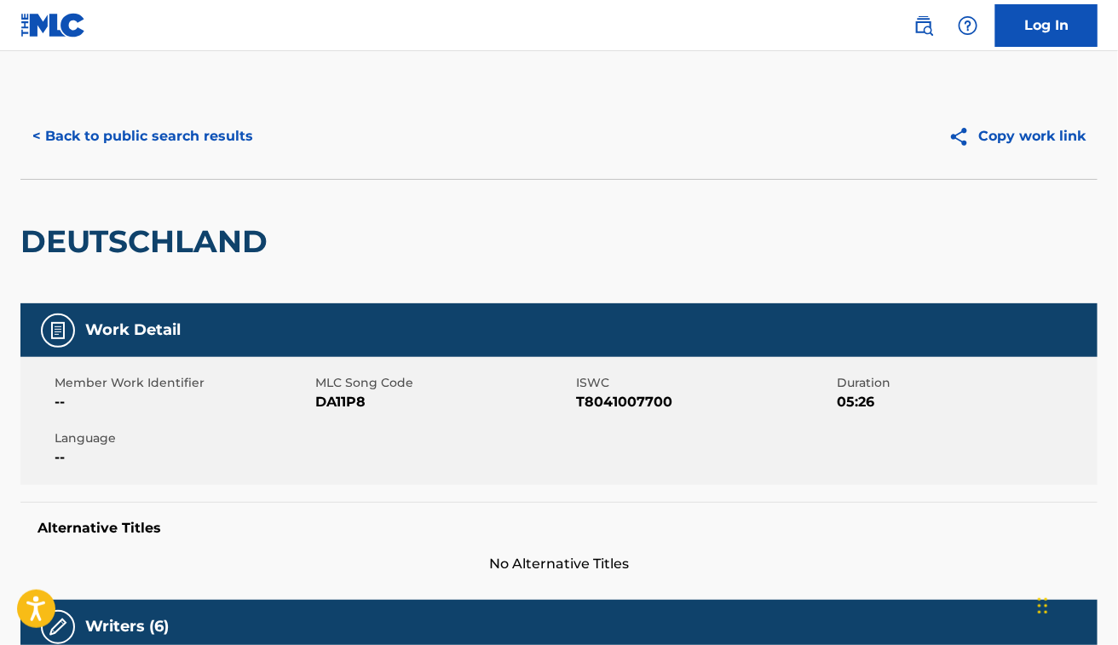
click at [149, 133] on button "< Back to public search results" at bounding box center [142, 136] width 245 height 43
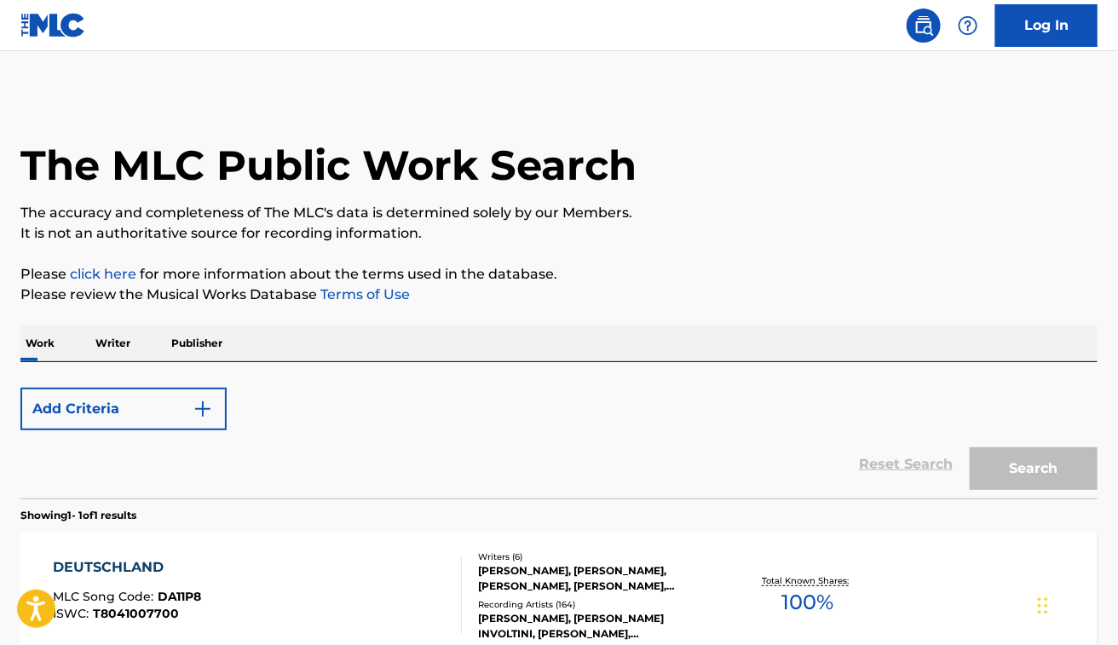
scroll to position [167, 0]
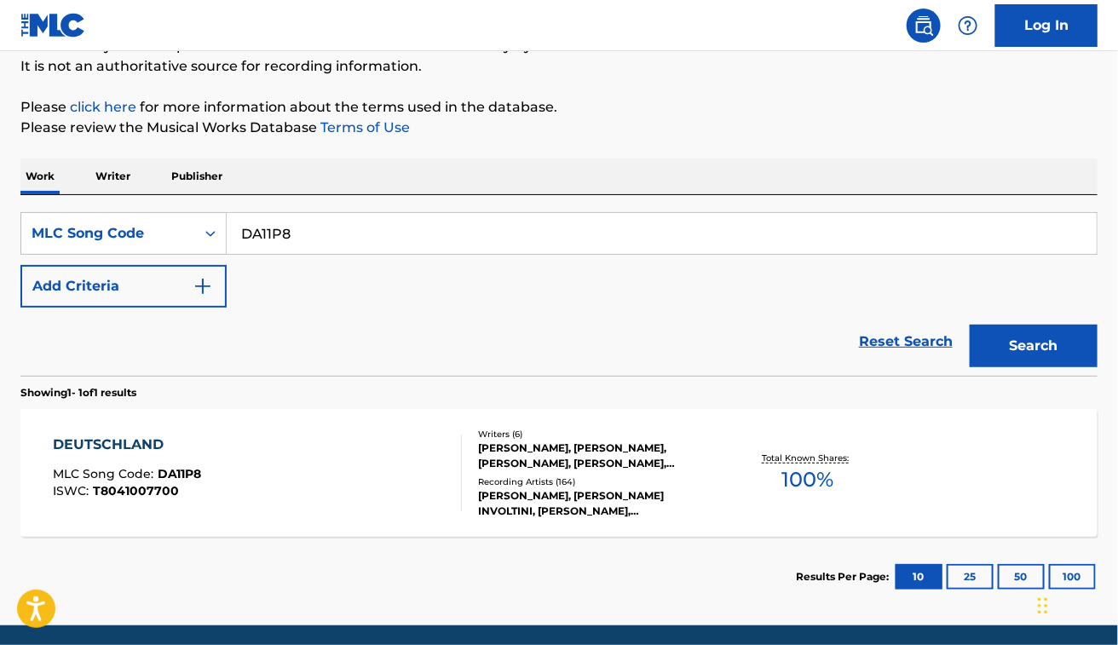
click at [314, 240] on input "DA11P8" at bounding box center [662, 233] width 870 height 41
paste input "MA67P2"
click at [970, 325] on button "Search" at bounding box center [1034, 346] width 128 height 43
click at [585, 311] on div "Reset Search Search" at bounding box center [559, 342] width 1078 height 68
click at [345, 214] on input "MA67P2" at bounding box center [662, 233] width 870 height 41
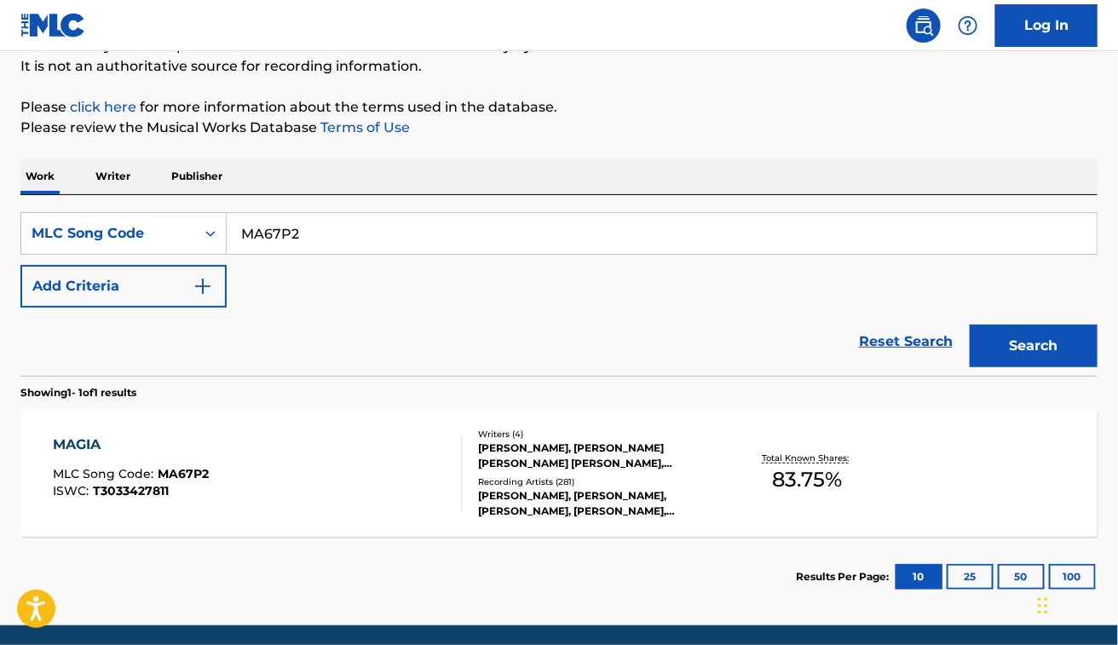
paste input "TVFG5F"
click at [970, 325] on button "Search" at bounding box center [1034, 346] width 128 height 43
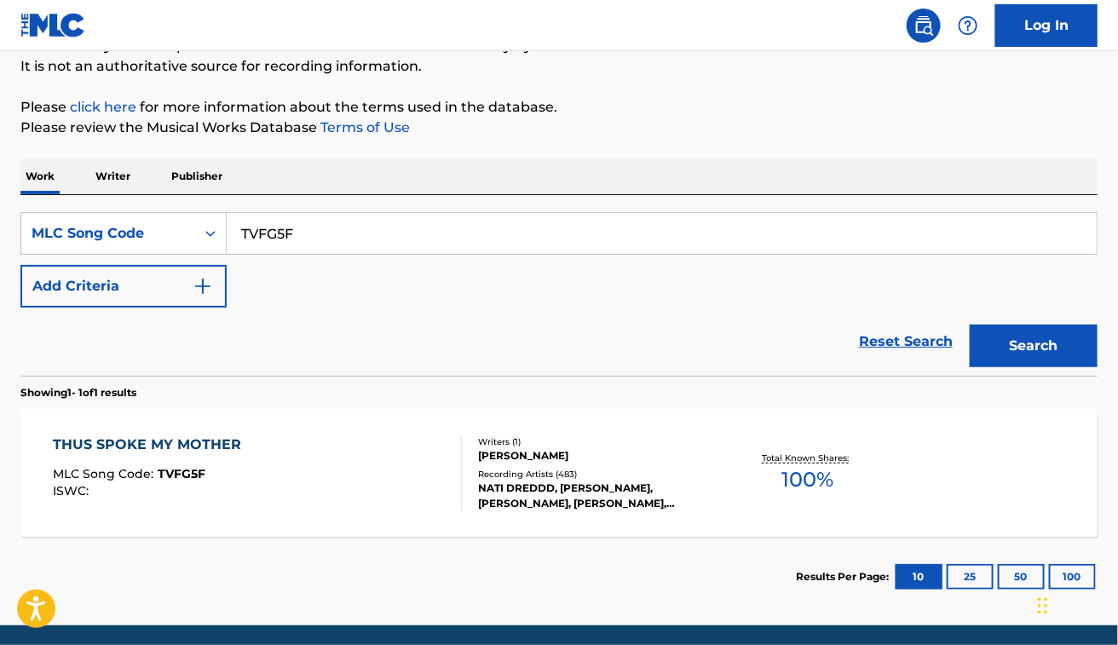
paste input "FH9JFD"
type input "FH9JFD"
click at [970, 325] on button "Search" at bounding box center [1034, 346] width 128 height 43
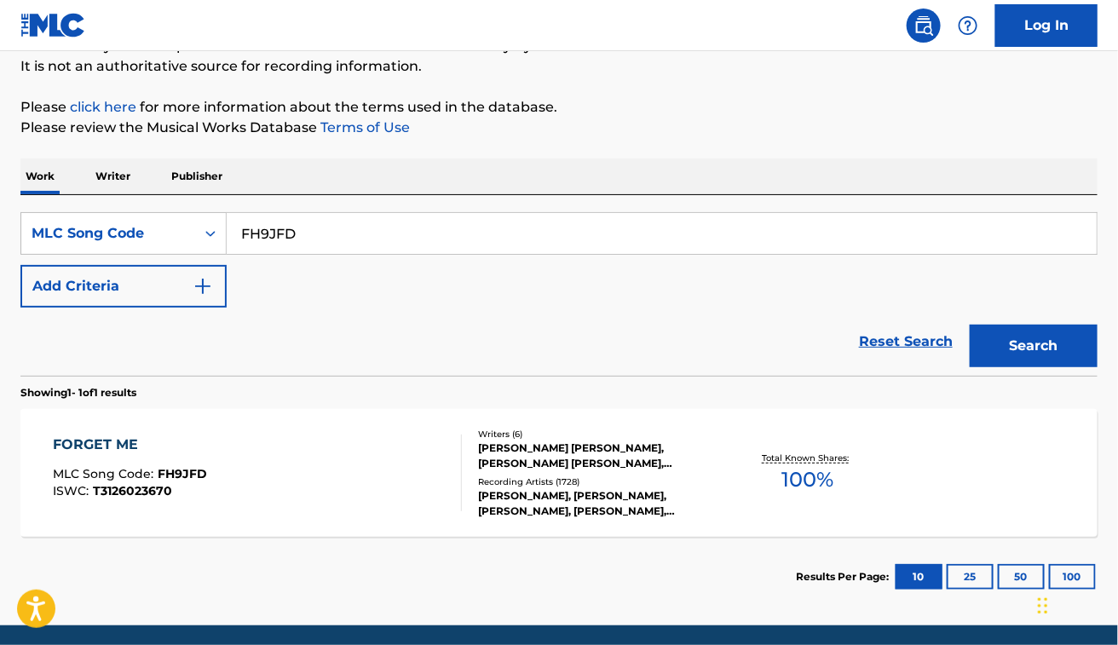
click at [309, 487] on div "FORGET ME MLC Song Code : FH9JFD ISWC : T3126023670" at bounding box center [257, 473] width 409 height 77
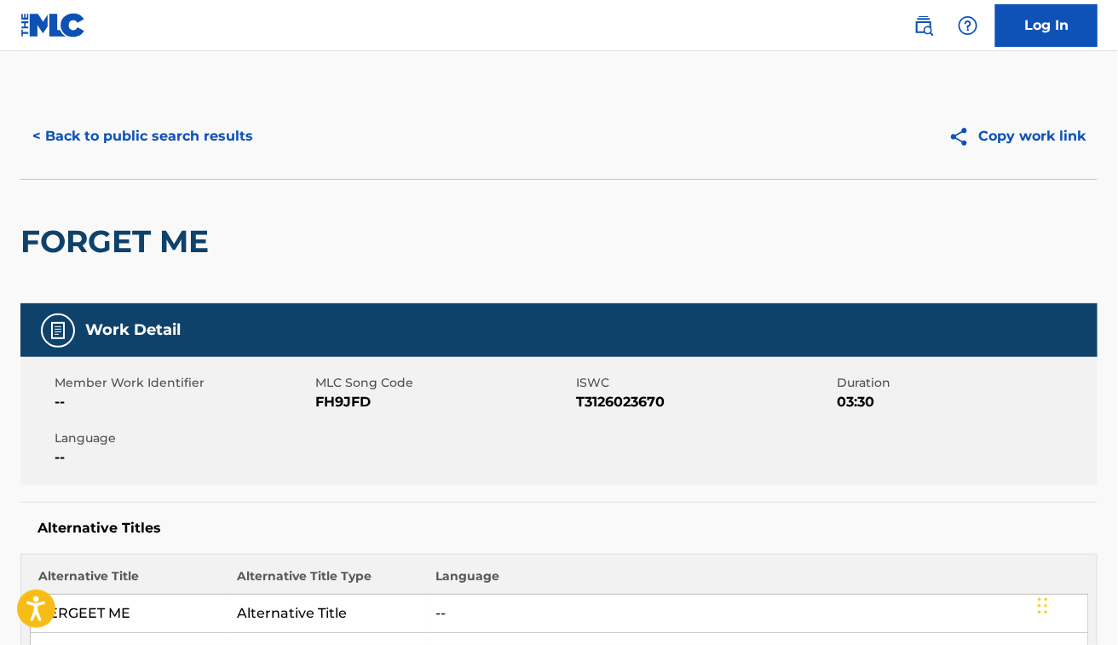
click at [173, 143] on button "< Back to public search results" at bounding box center [142, 136] width 245 height 43
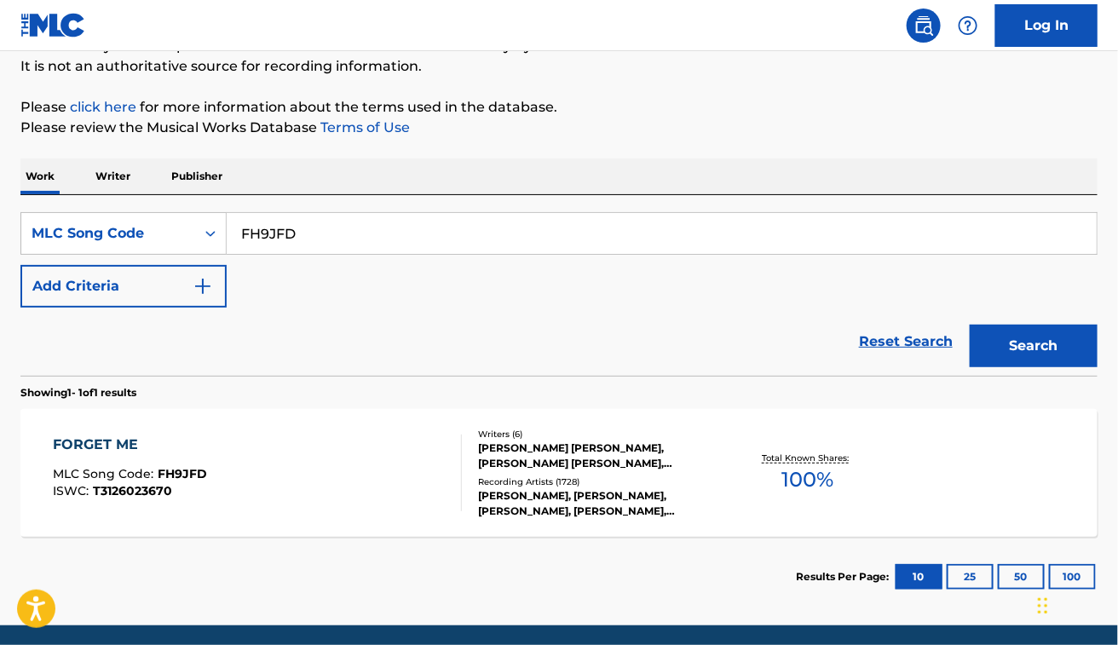
click at [315, 235] on input "FH9JFD" at bounding box center [662, 233] width 870 height 41
paste input "JC7ND7"
click at [970, 325] on button "Search" at bounding box center [1034, 346] width 128 height 43
paste input "2TEI"
click at [970, 325] on button "Search" at bounding box center [1034, 346] width 128 height 43
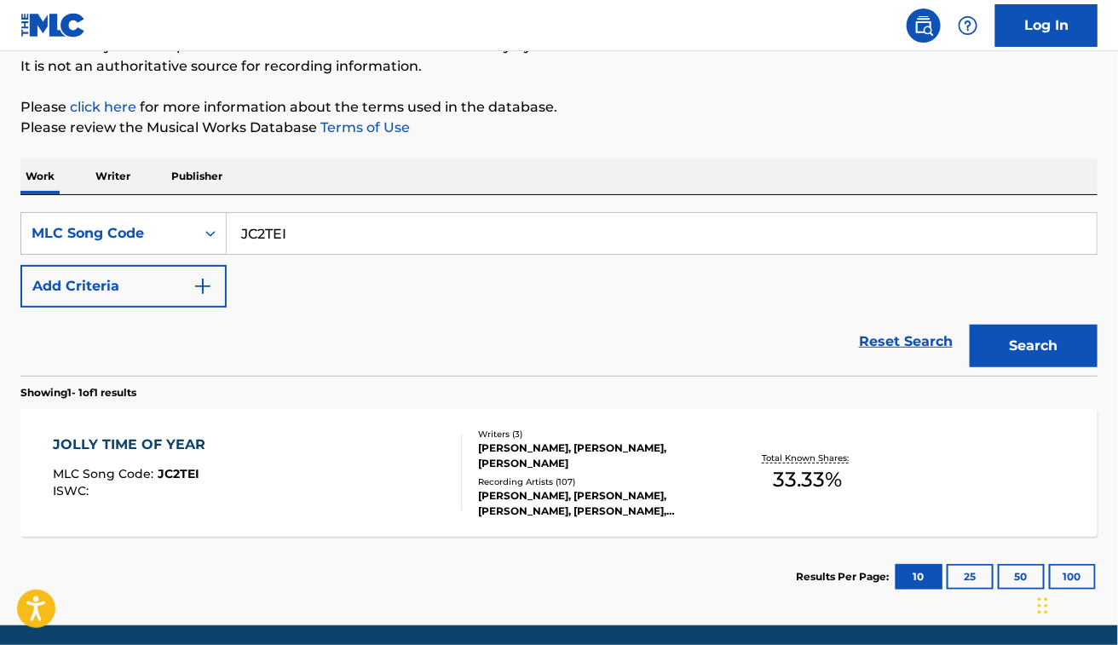
click at [501, 367] on div "Reset Search Search" at bounding box center [559, 342] width 1078 height 68
click at [395, 228] on input "JC2TEI" at bounding box center [662, 233] width 870 height 41
paste input "HB39Q5"
click at [970, 325] on button "Search" at bounding box center [1034, 346] width 128 height 43
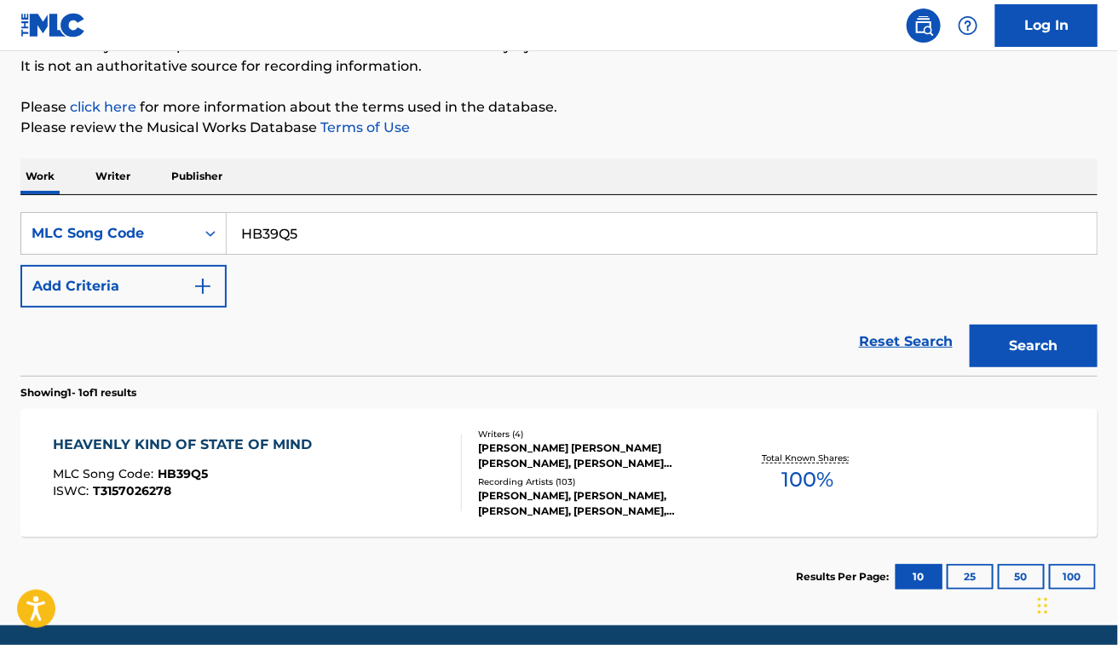
paste input "DB8U9S"
click at [970, 325] on button "Search" at bounding box center [1034, 346] width 128 height 43
paste input "LR810R"
type input "LR810R"
click at [970, 325] on button "Search" at bounding box center [1034, 346] width 128 height 43
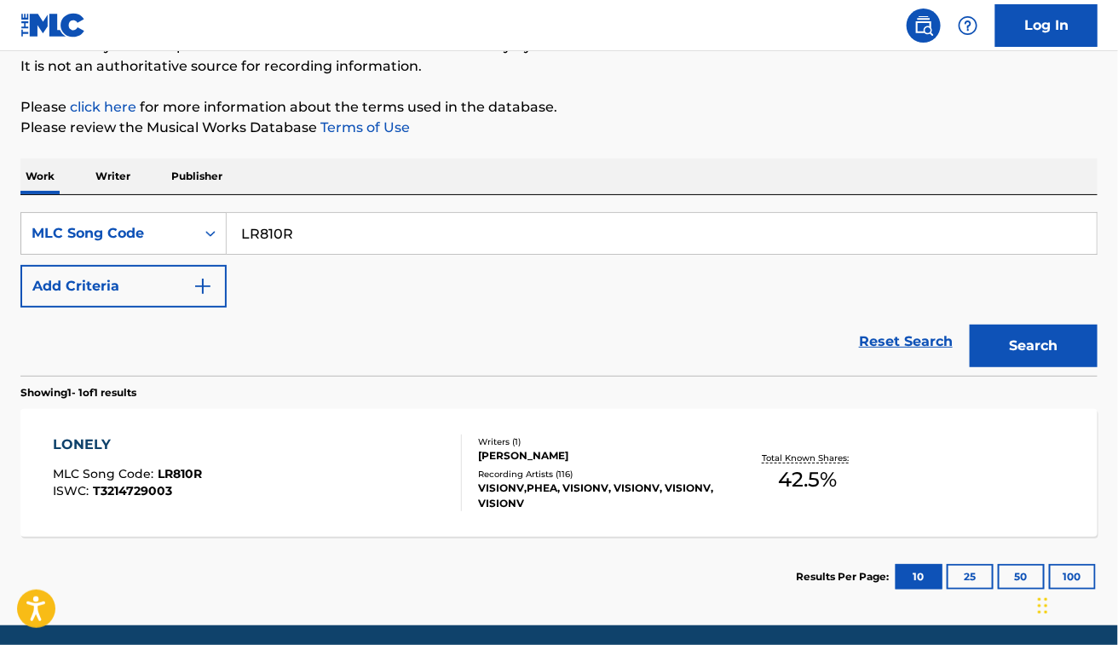
click at [275, 465] on div "LONELY MLC Song Code : LR810R ISWC : T3214729003" at bounding box center [257, 473] width 409 height 77
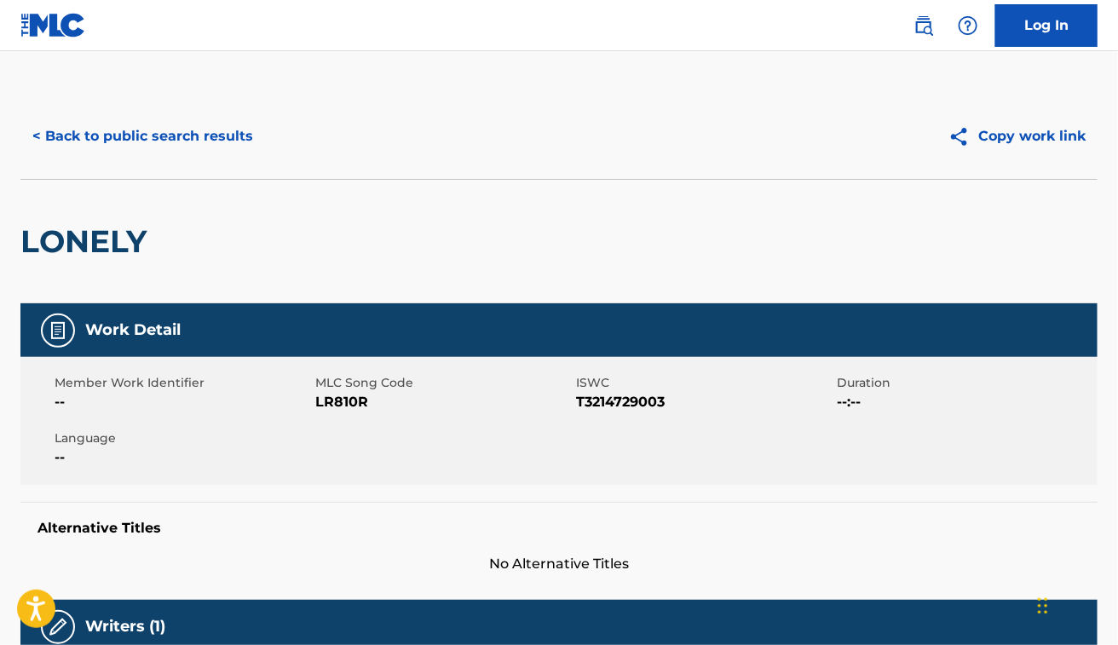
click at [258, 119] on div "< Back to public search results" at bounding box center [289, 136] width 539 height 43
click at [226, 124] on button "< Back to public search results" at bounding box center [142, 136] width 245 height 43
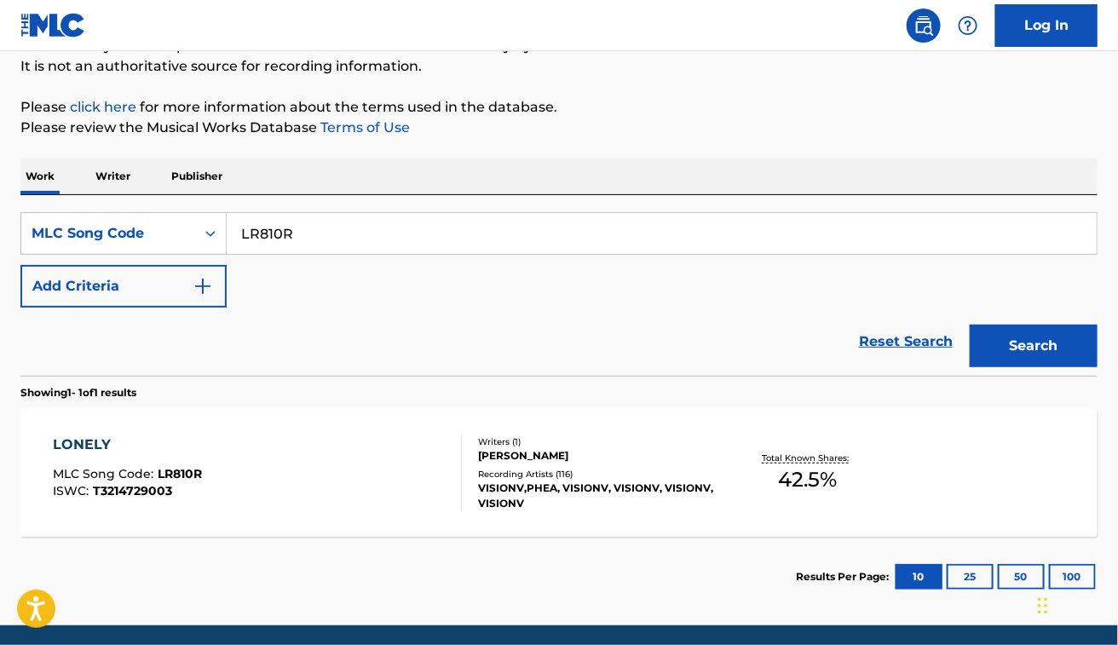
click at [312, 243] on input "LR810R" at bounding box center [662, 233] width 870 height 41
paste input "WVAUH9"
type input "WVAUH9"
click at [970, 325] on button "Search" at bounding box center [1034, 346] width 128 height 43
